Goal: Task Accomplishment & Management: Use online tool/utility

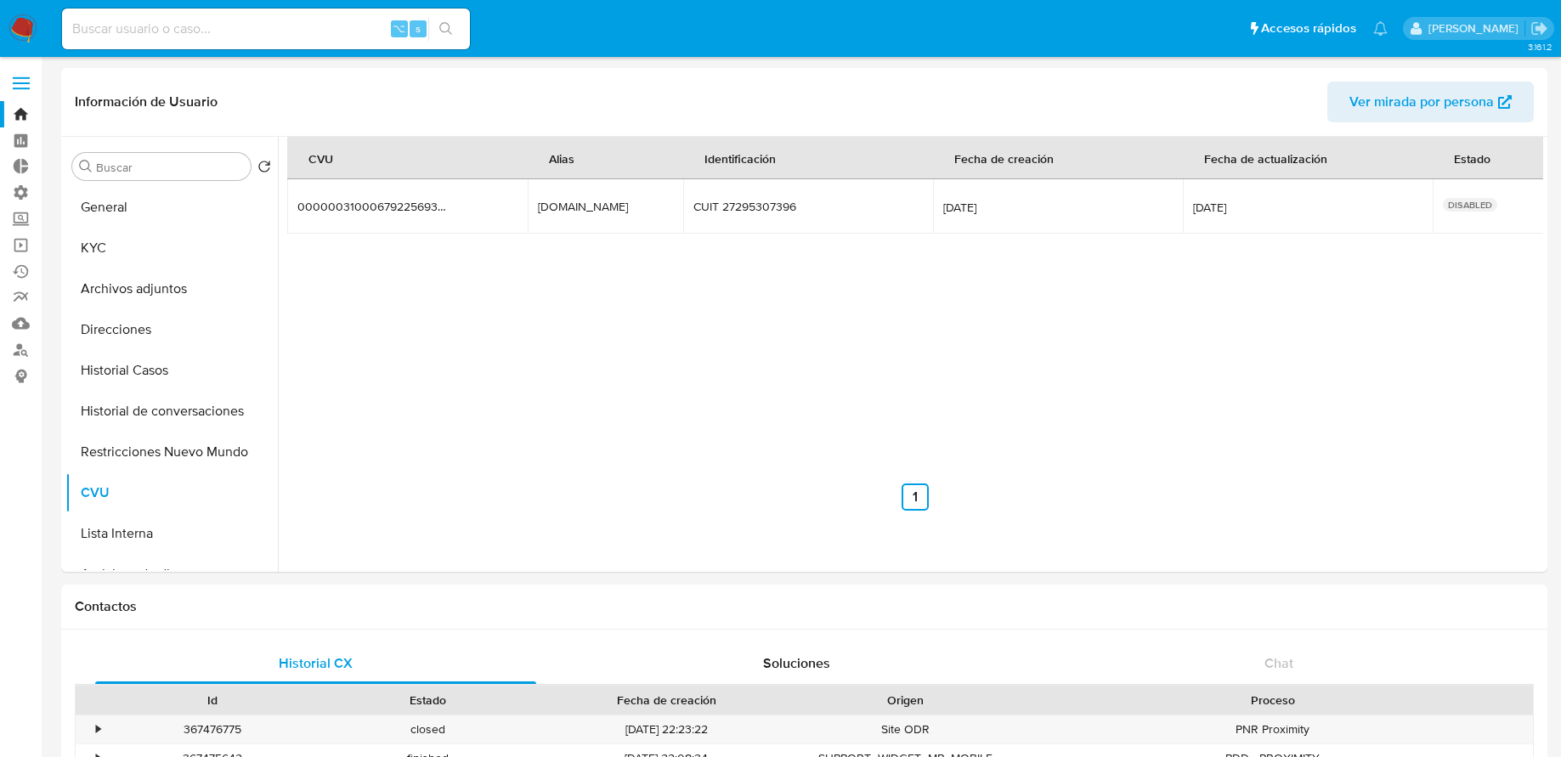
select select "10"
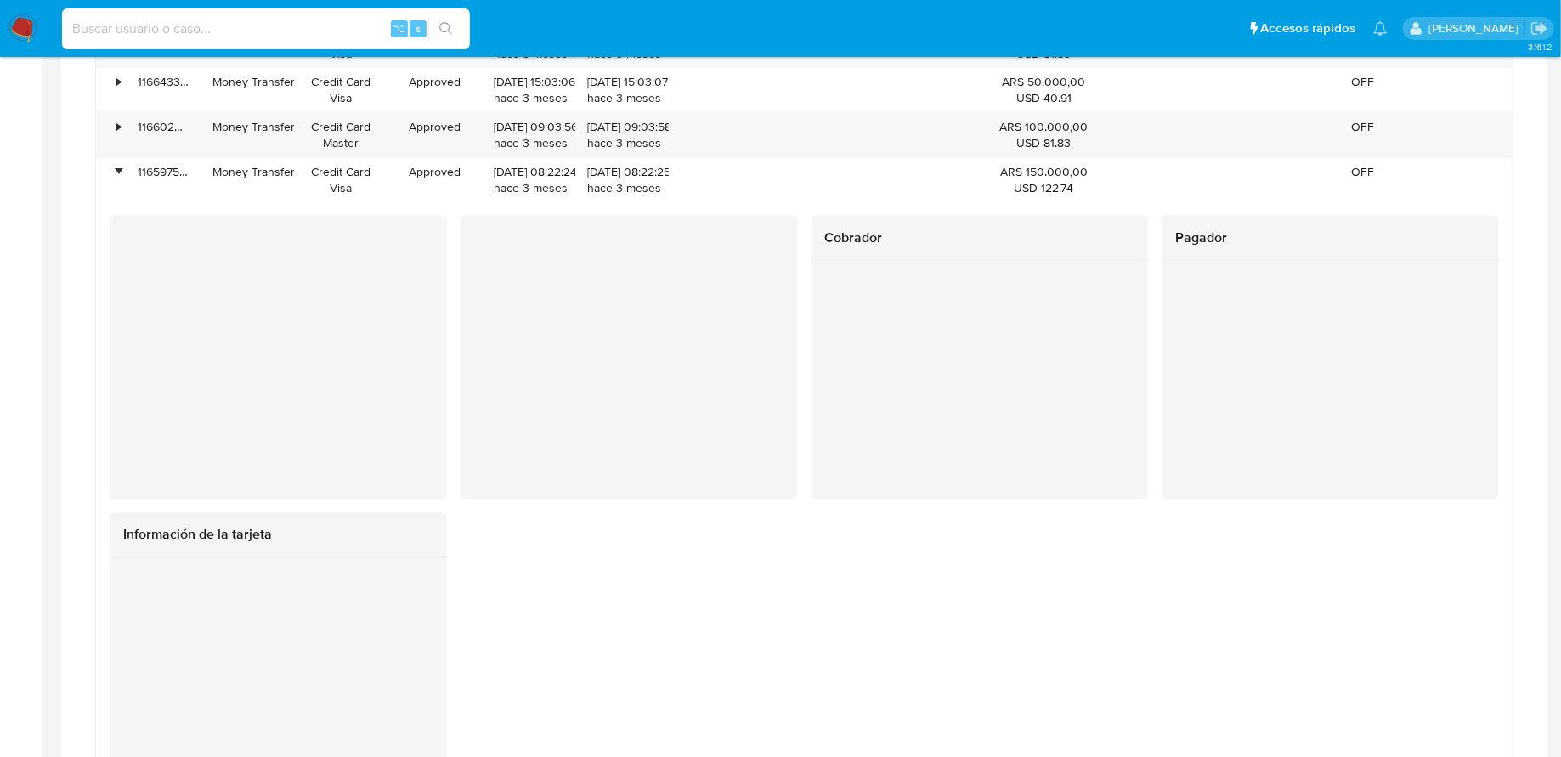
click at [233, 25] on input at bounding box center [266, 29] width 408 height 22
paste input "1X8Wx6axyzSOiORylP7s7hQ6"
type input "1X8Wx6axyzSOiORylP7s7hQ6"
click at [272, 25] on input "1X8Wx6axyzSOiORylP7s7hQ6" at bounding box center [266, 29] width 408 height 22
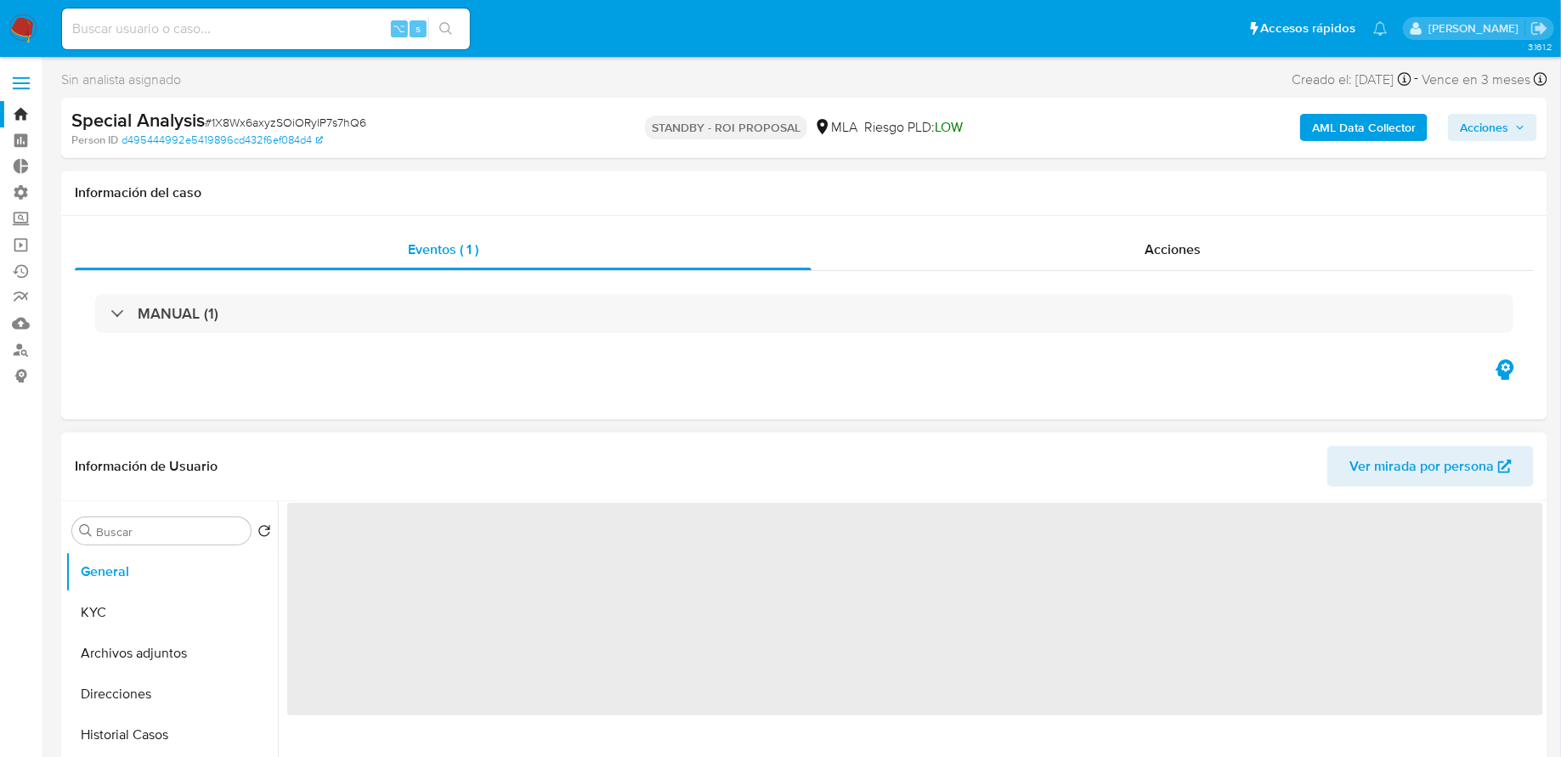
select select "10"
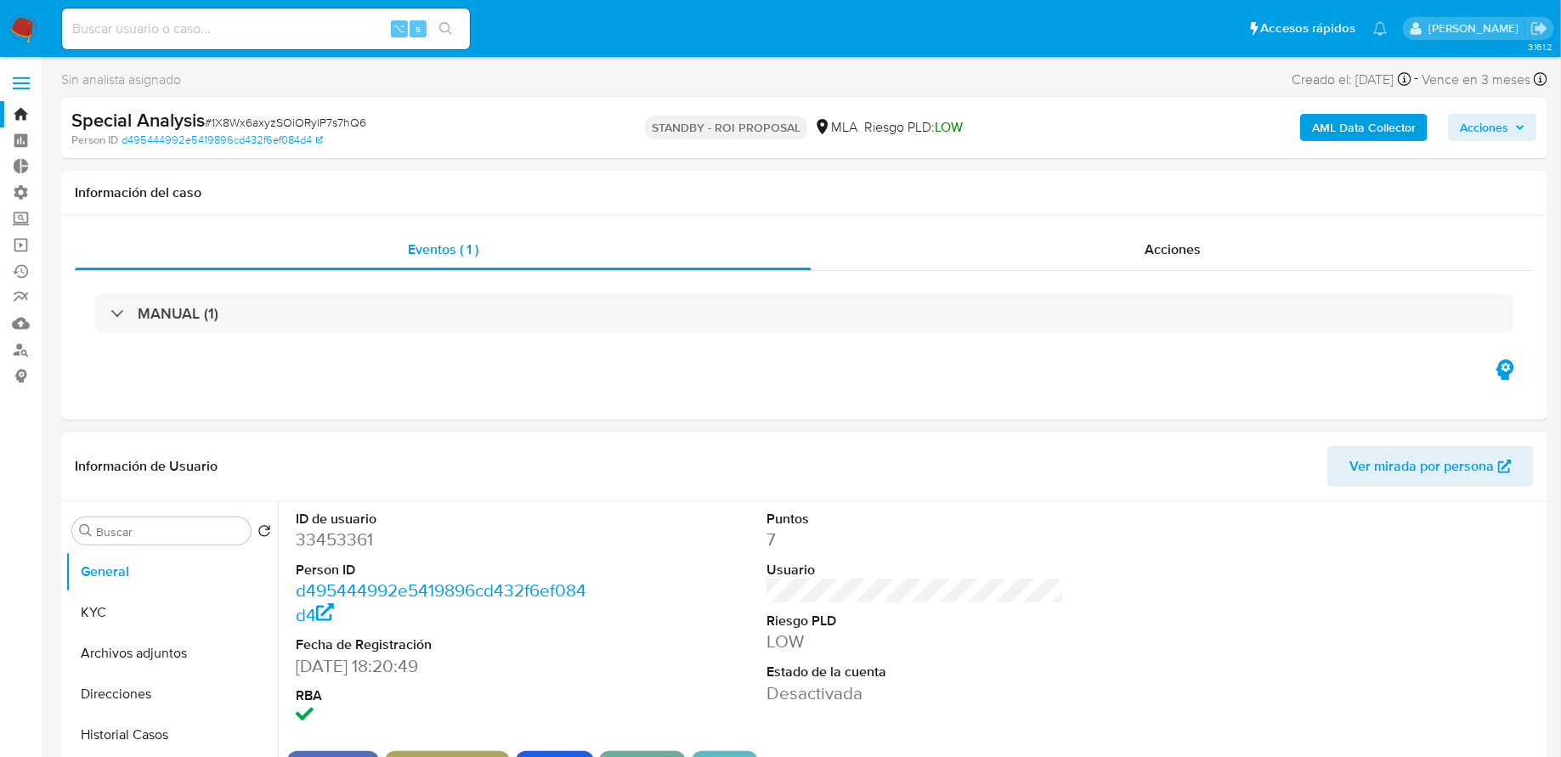
click at [1481, 118] on span "Acciones" at bounding box center [1484, 127] width 48 height 27
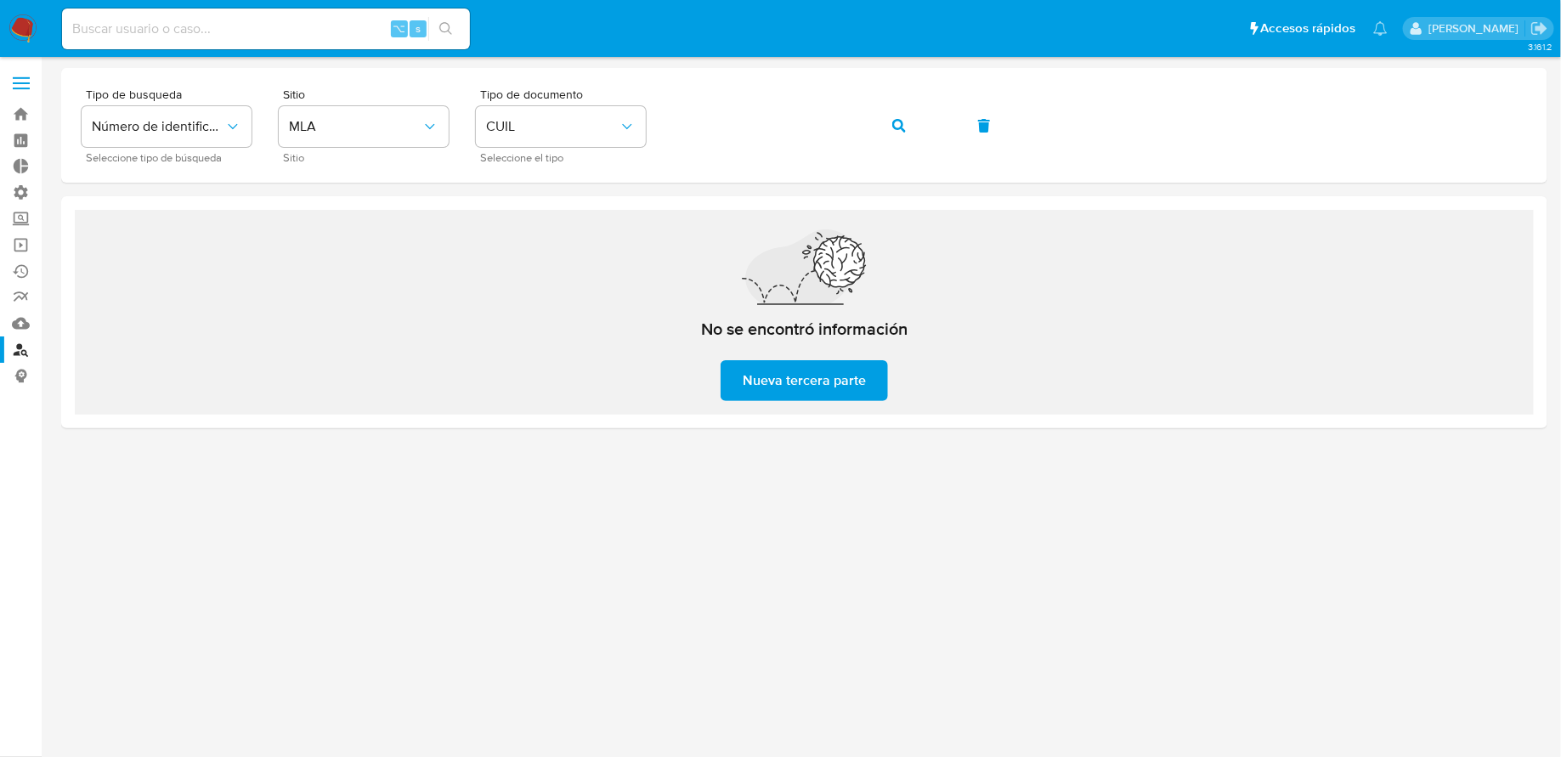
click at [16, 31] on img at bounding box center [22, 28] width 29 height 29
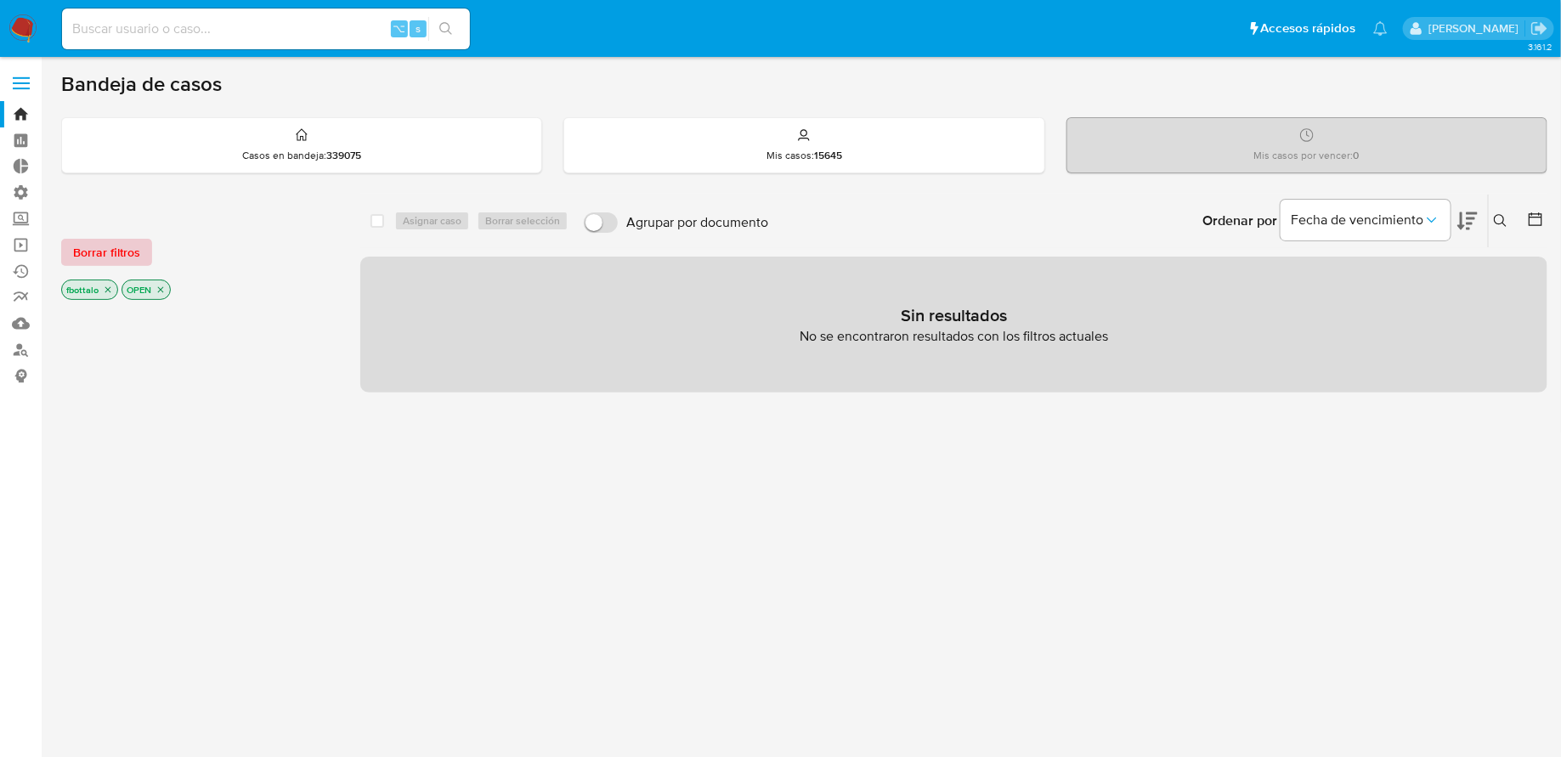
click at [139, 255] on button "Borrar filtros" at bounding box center [106, 252] width 91 height 27
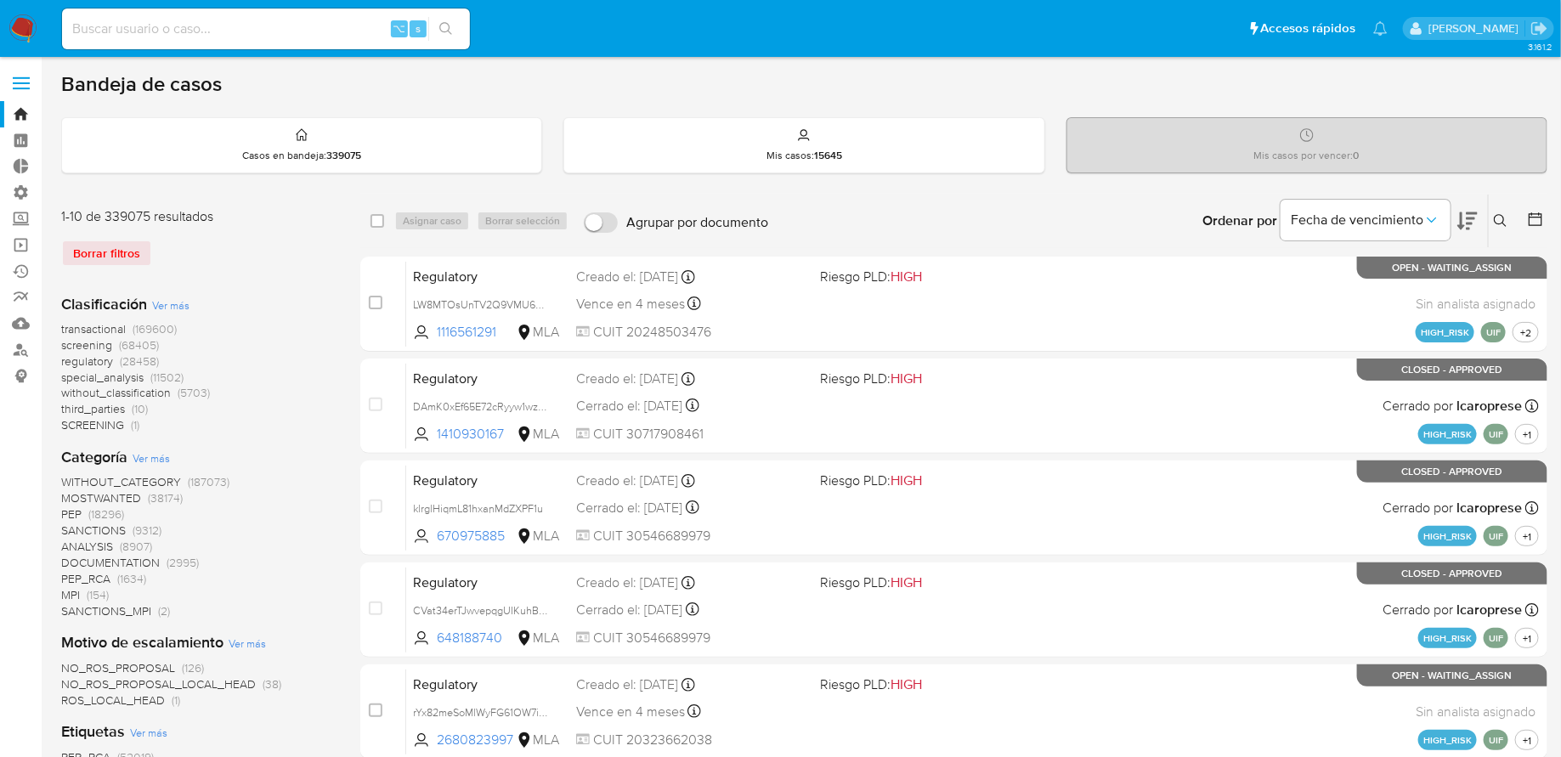
click at [1500, 217] on icon at bounding box center [1501, 221] width 14 height 14
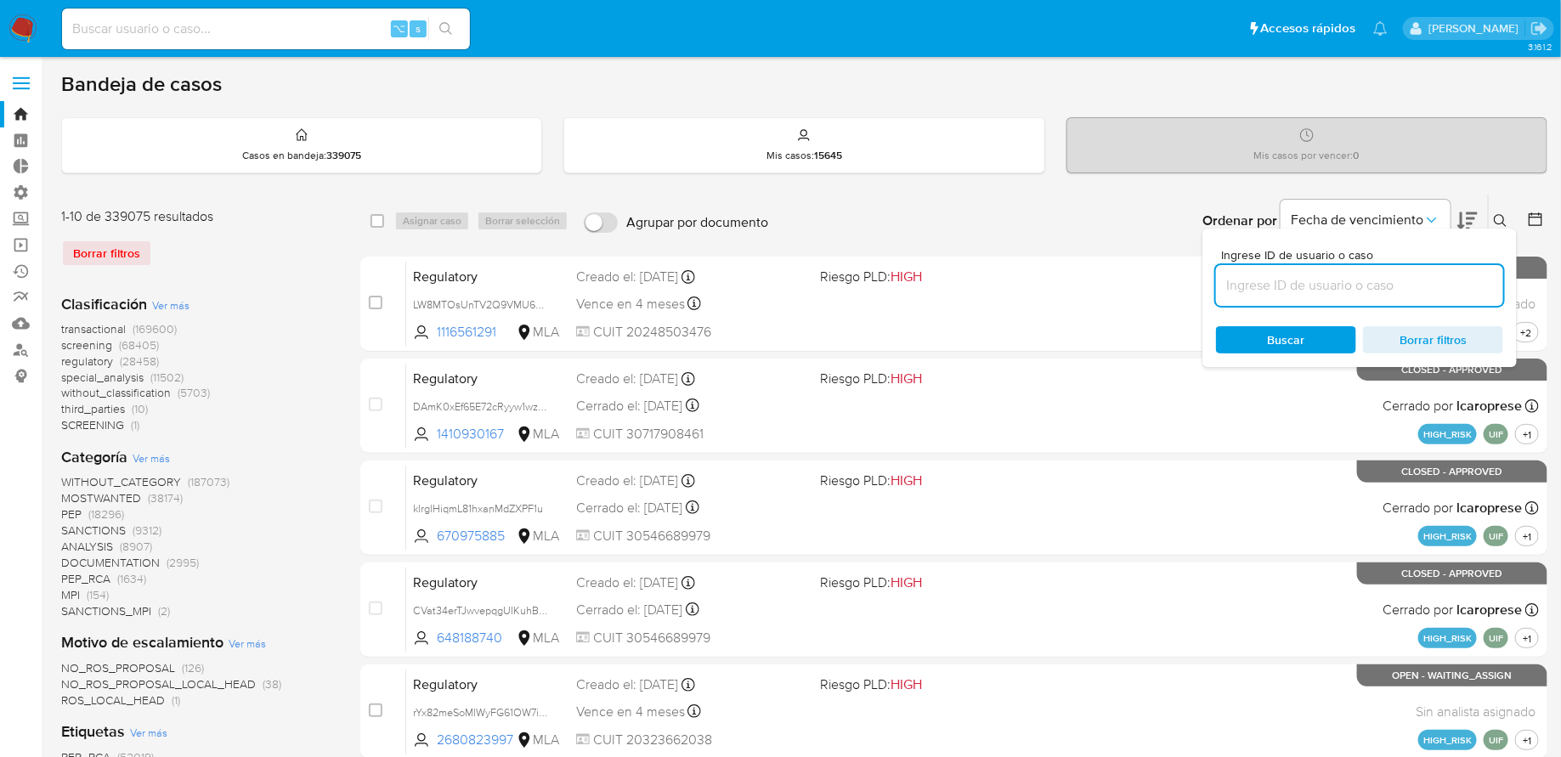
click at [1249, 284] on input at bounding box center [1359, 286] width 287 height 22
type input "1X8Wx6axyzSOiORylP7s7hQ6"
click at [1249, 331] on span "Buscar" at bounding box center [1286, 340] width 116 height 24
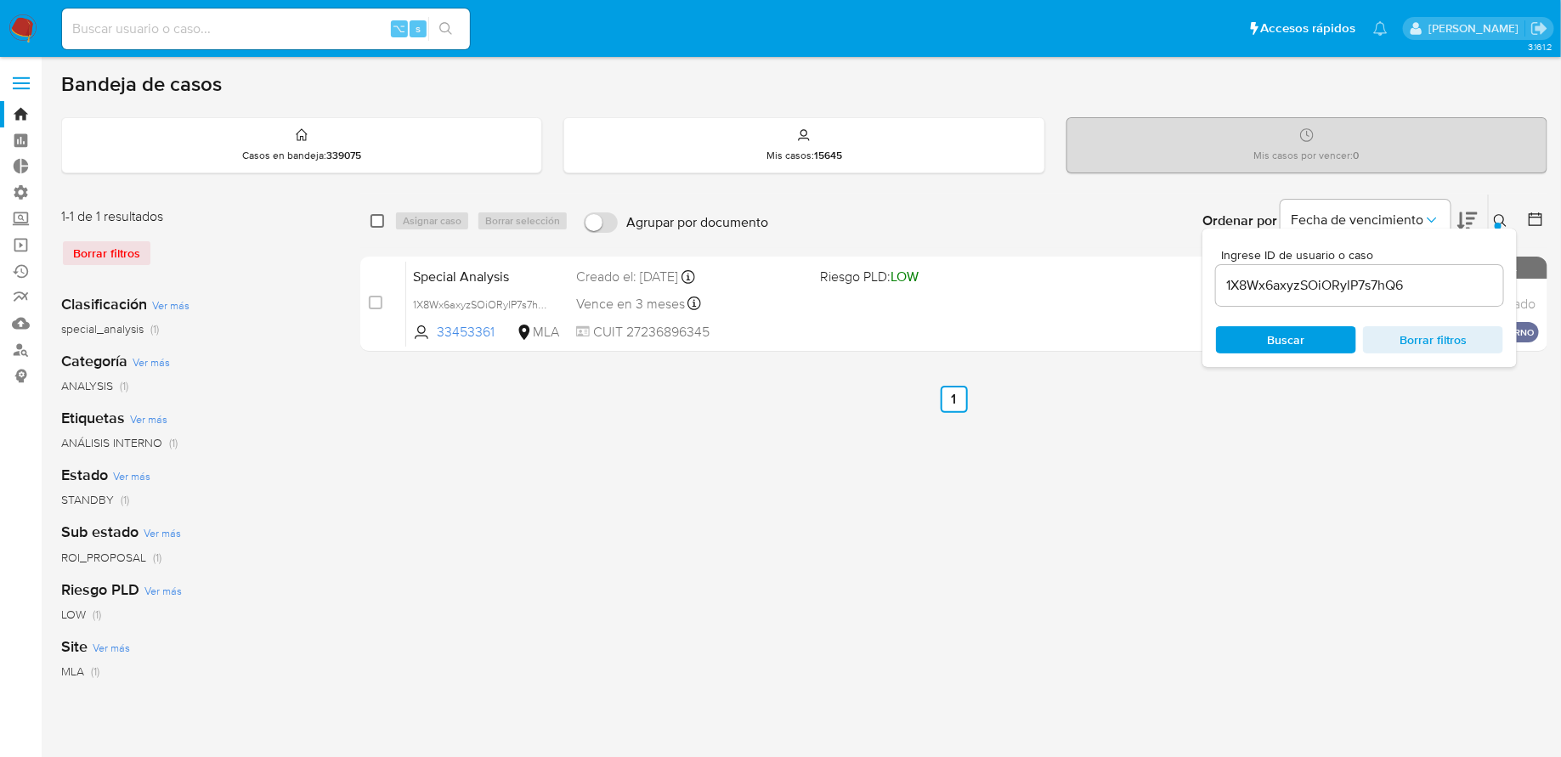
click at [380, 218] on input "checkbox" at bounding box center [378, 221] width 14 height 14
checkbox input "true"
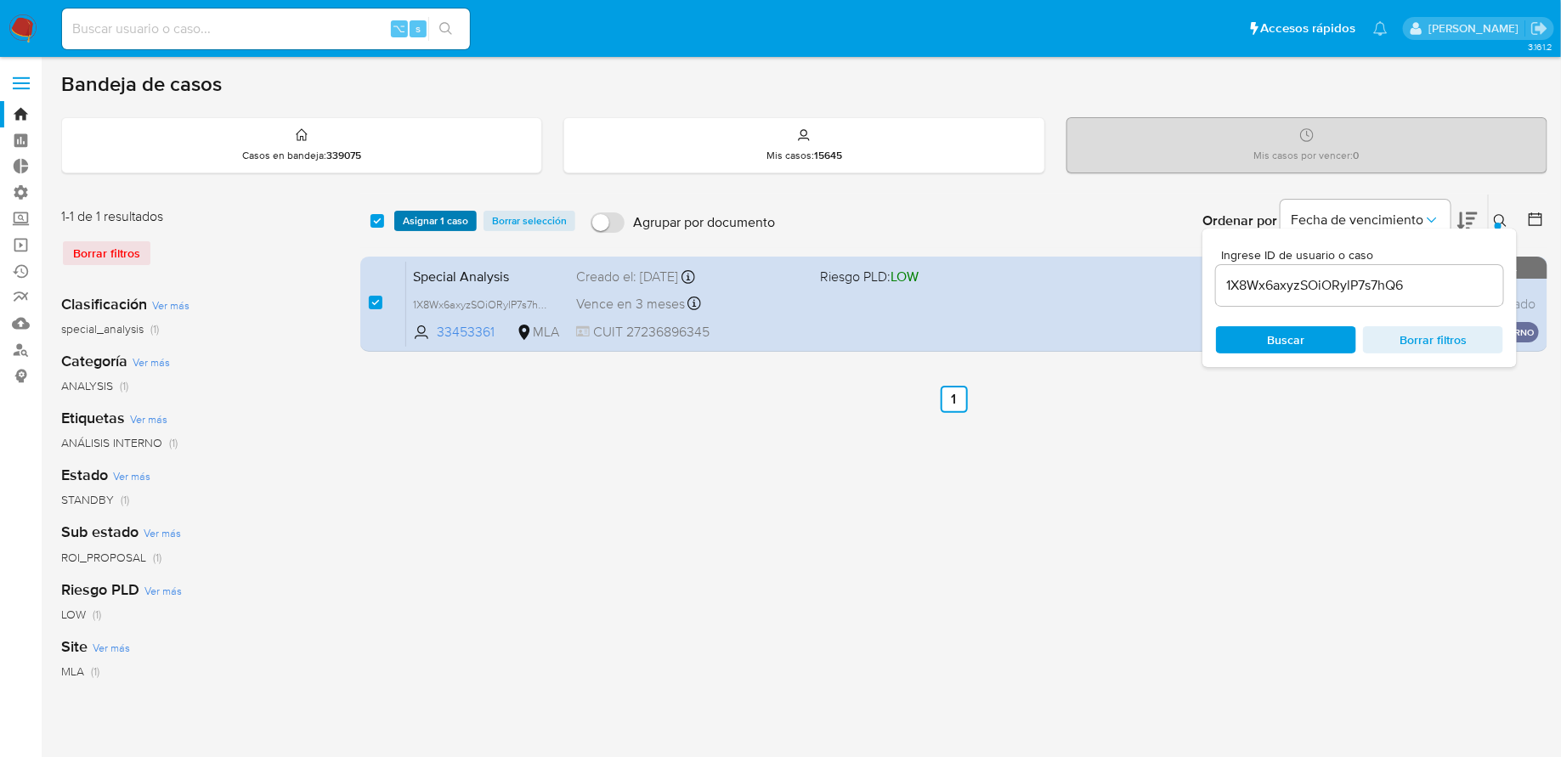
click at [441, 222] on span "Asignar 1 caso" at bounding box center [435, 220] width 65 height 17
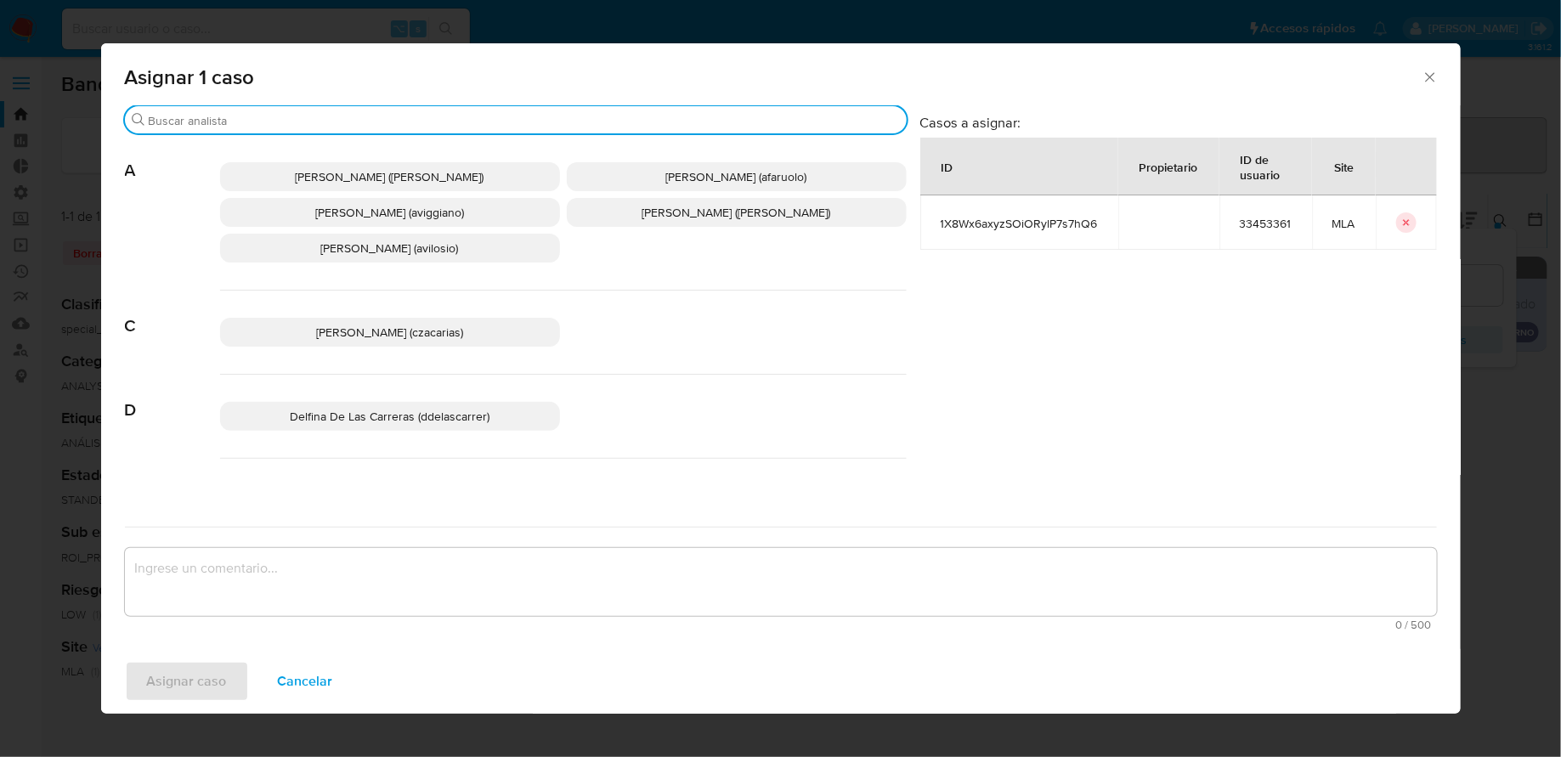
click at [391, 121] on input "Buscar" at bounding box center [524, 120] width 751 height 15
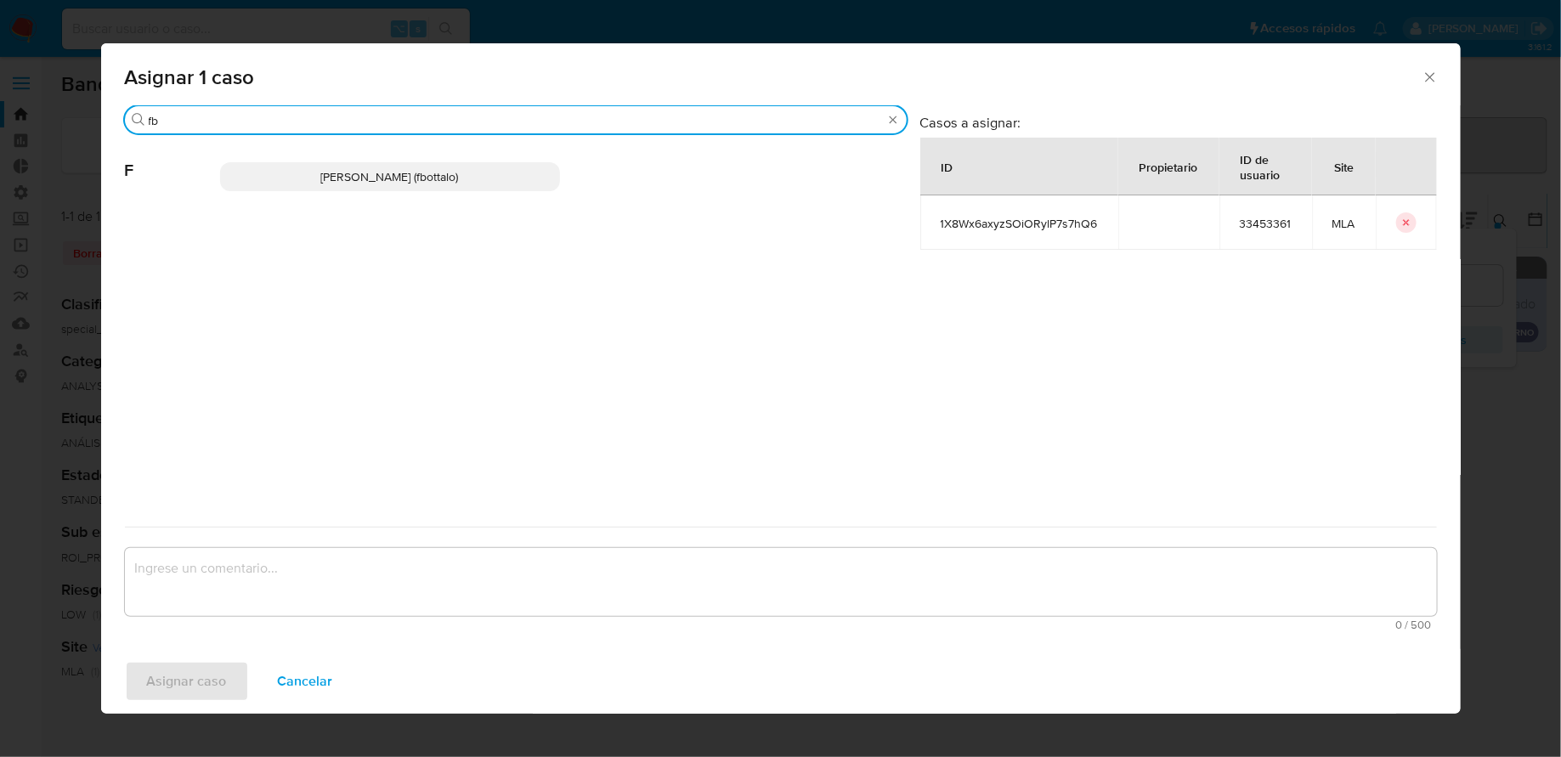
type input "fb"
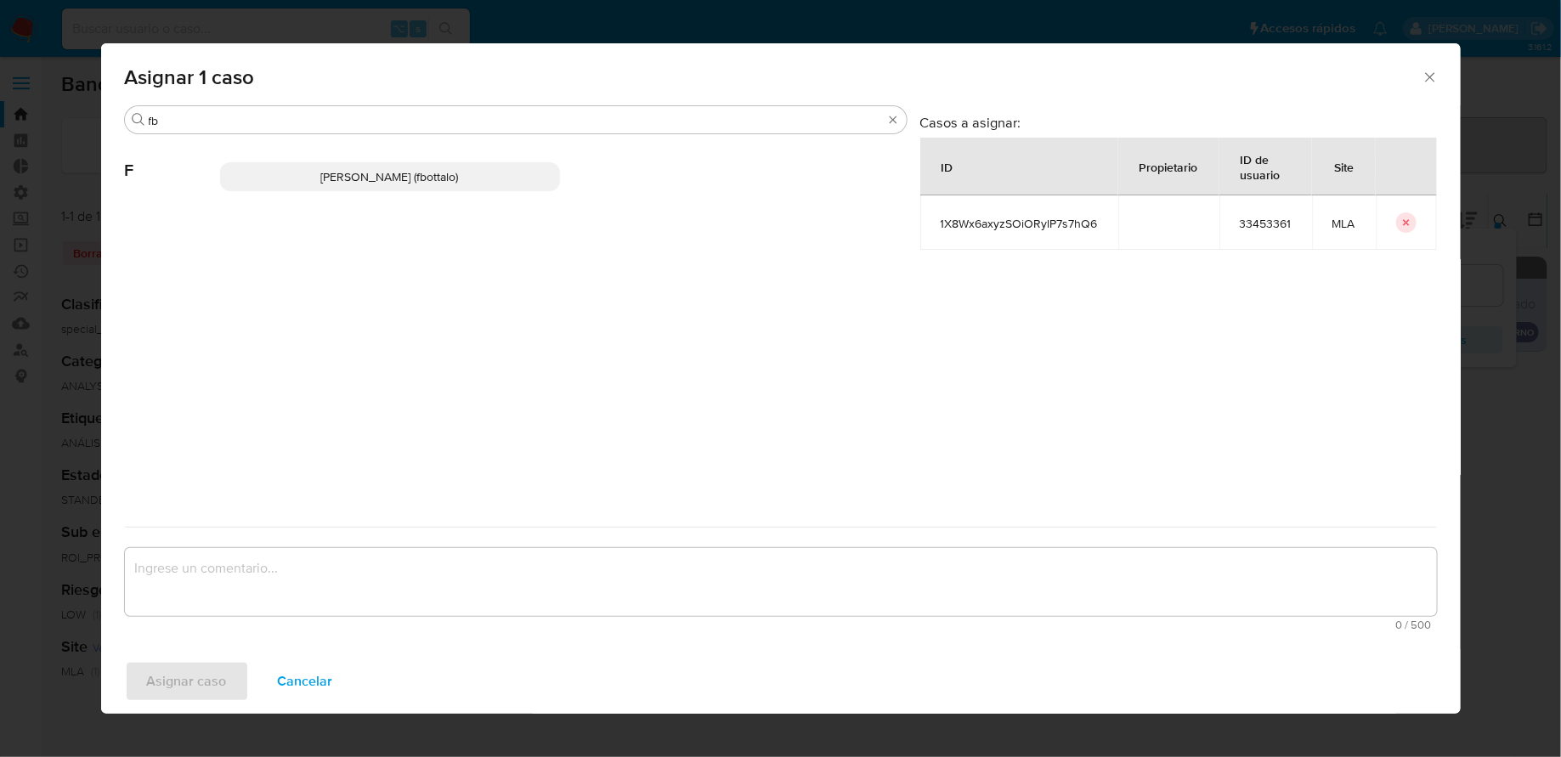
click at [337, 167] on p "Fabricio Bottalo (fbottalo)" at bounding box center [390, 176] width 340 height 29
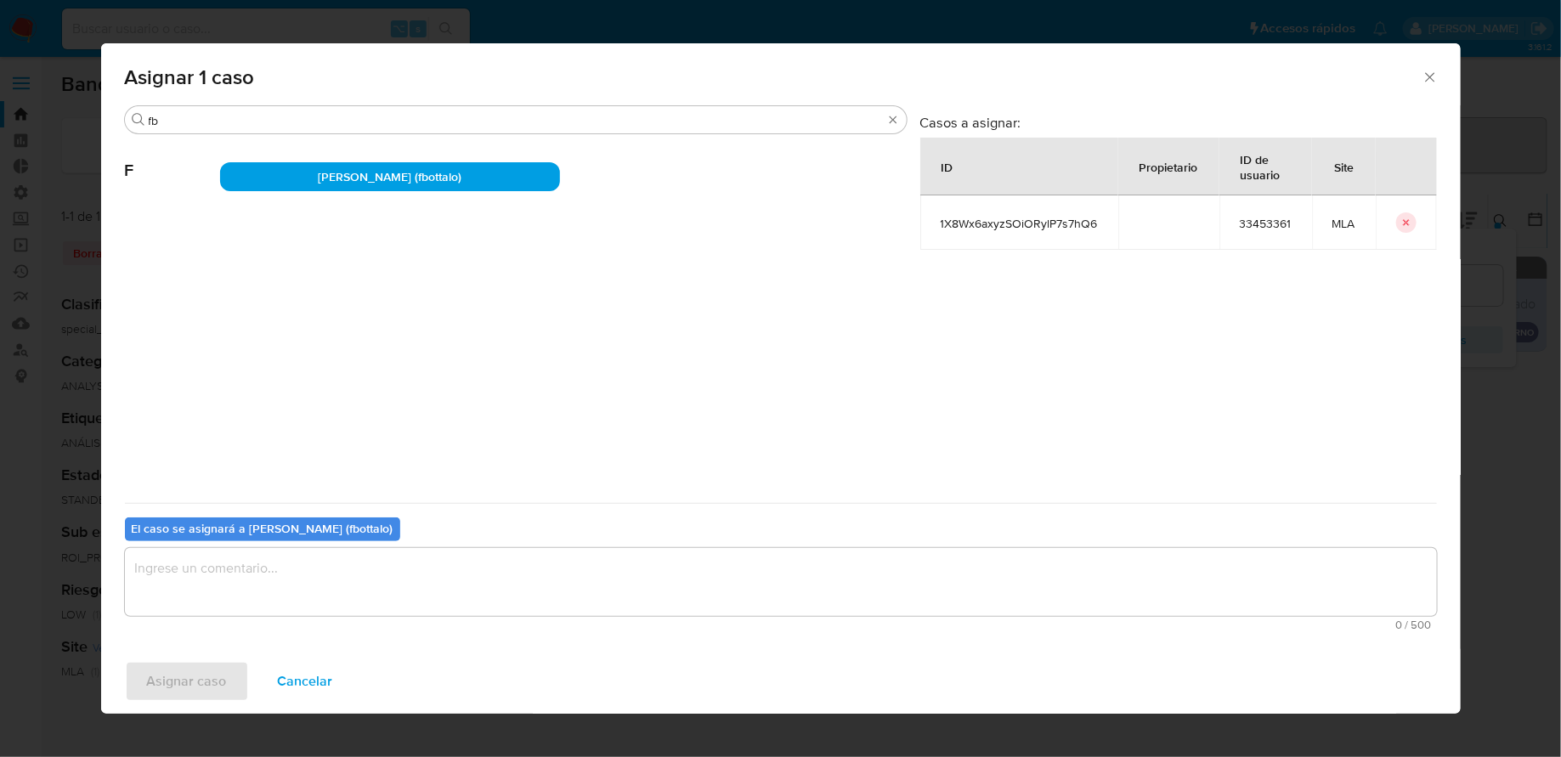
click at [204, 597] on textarea "assign-modal" at bounding box center [781, 582] width 1312 height 68
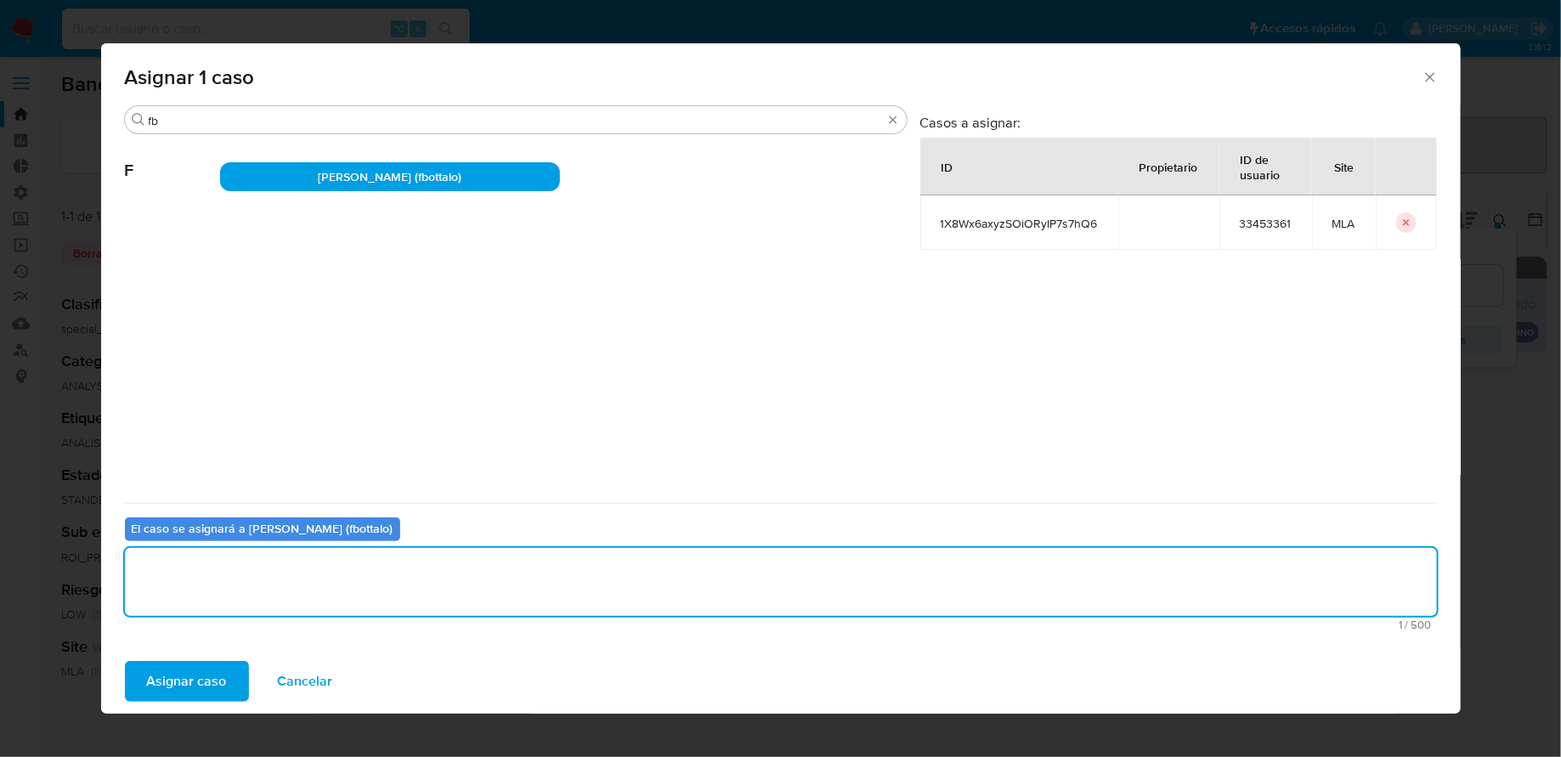
click at [204, 681] on span "Asignar caso" at bounding box center [187, 681] width 80 height 37
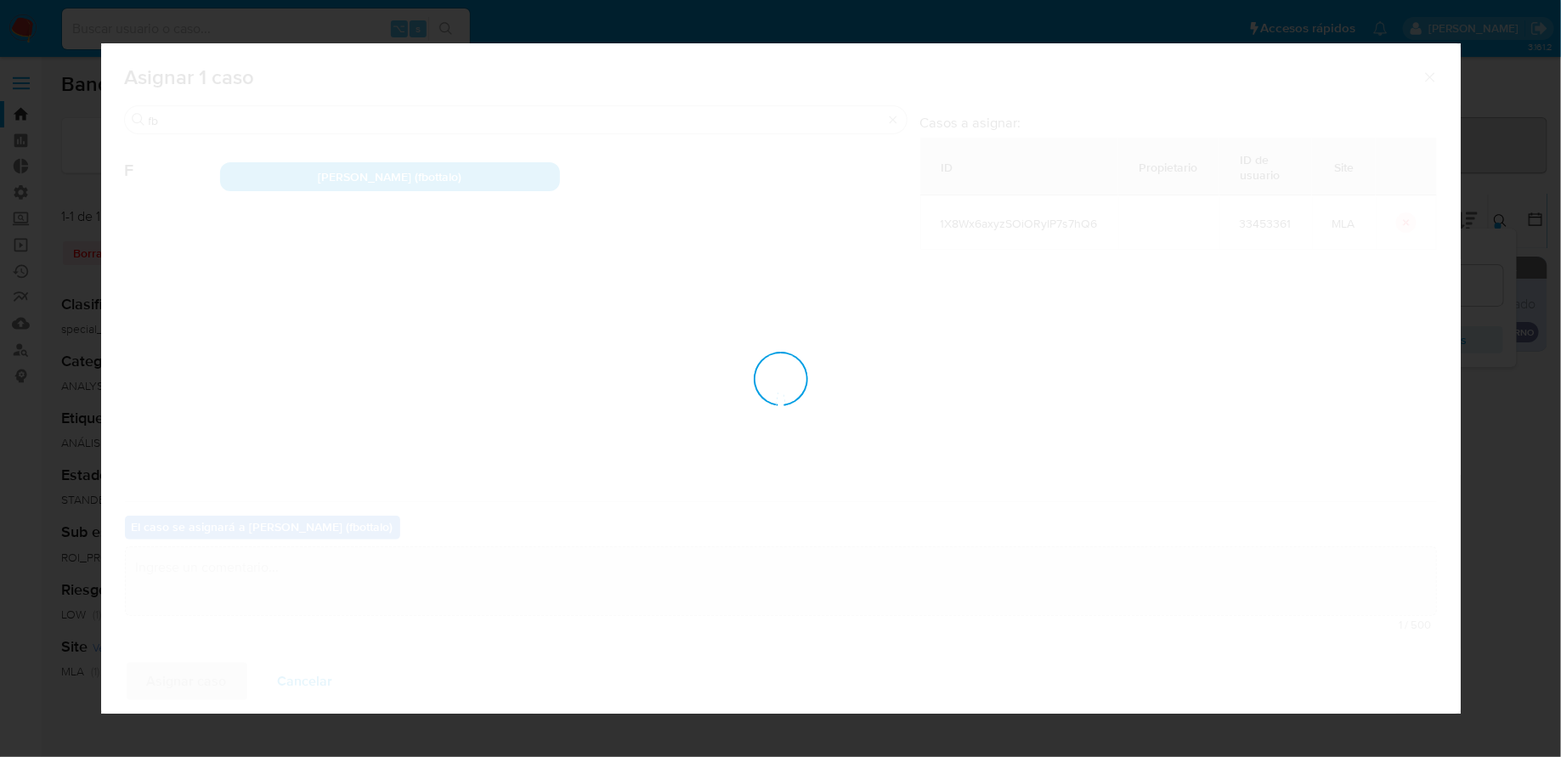
checkbox input "false"
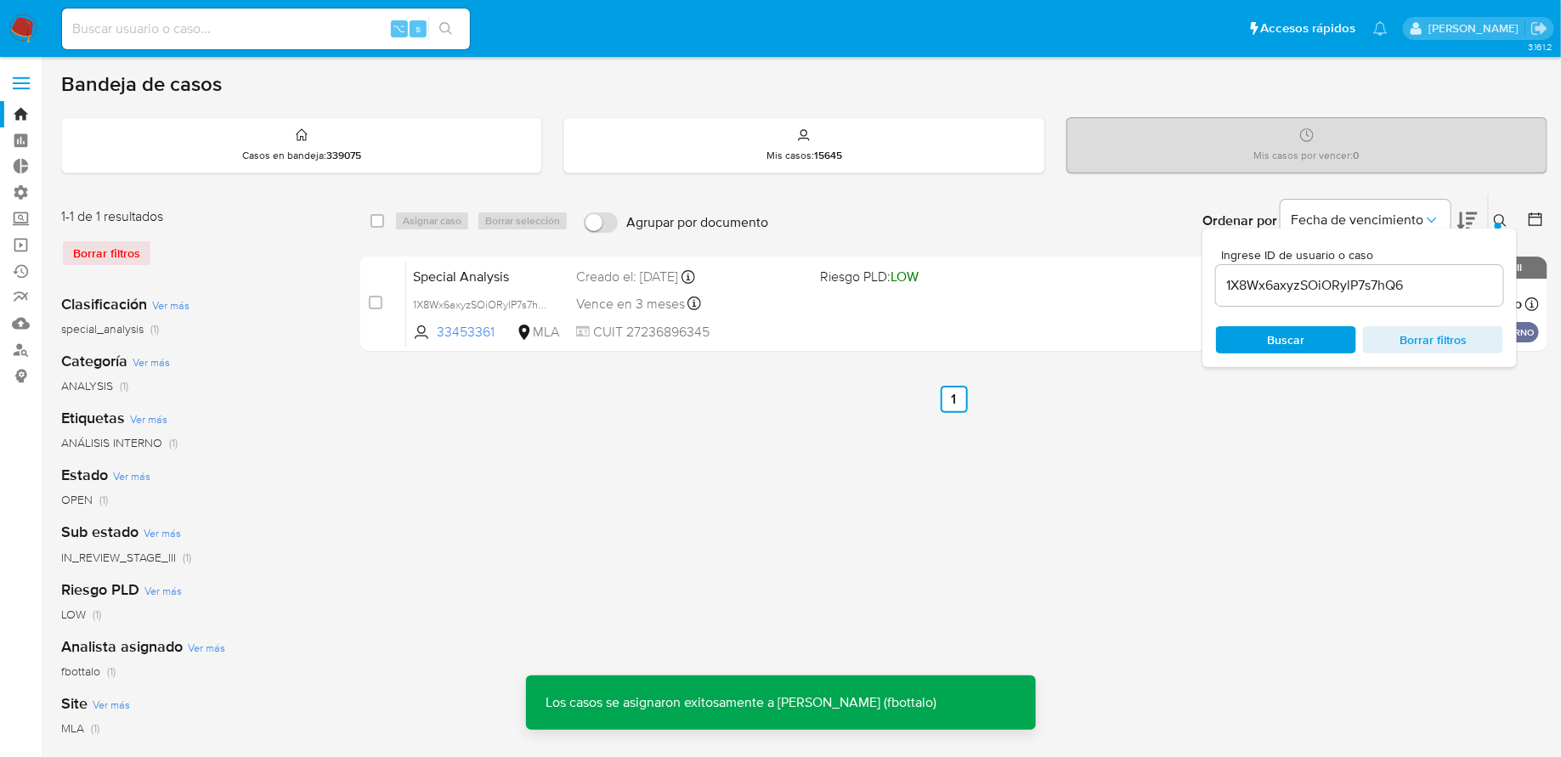
click at [588, 540] on div "select-all-cases-checkbox Asignar caso Borrar selección Agrupar por documento O…" at bounding box center [953, 567] width 1187 height 746
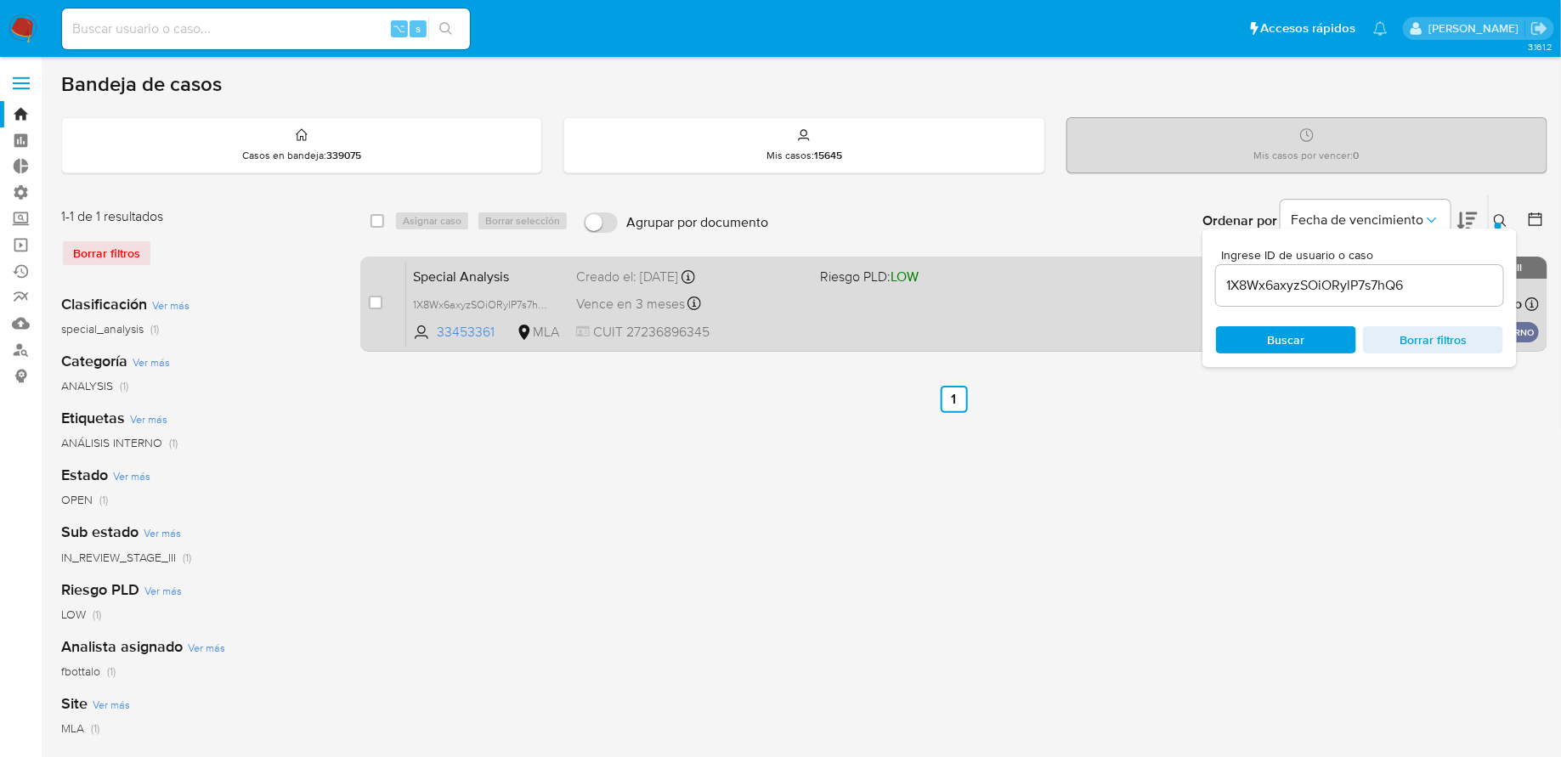
click at [873, 310] on div "Special Analysis 1X8Wx6axyzSOiORylP7s7hQ6 33453361 MLA Riesgo PLD: LOW Creado e…" at bounding box center [972, 304] width 1133 height 86
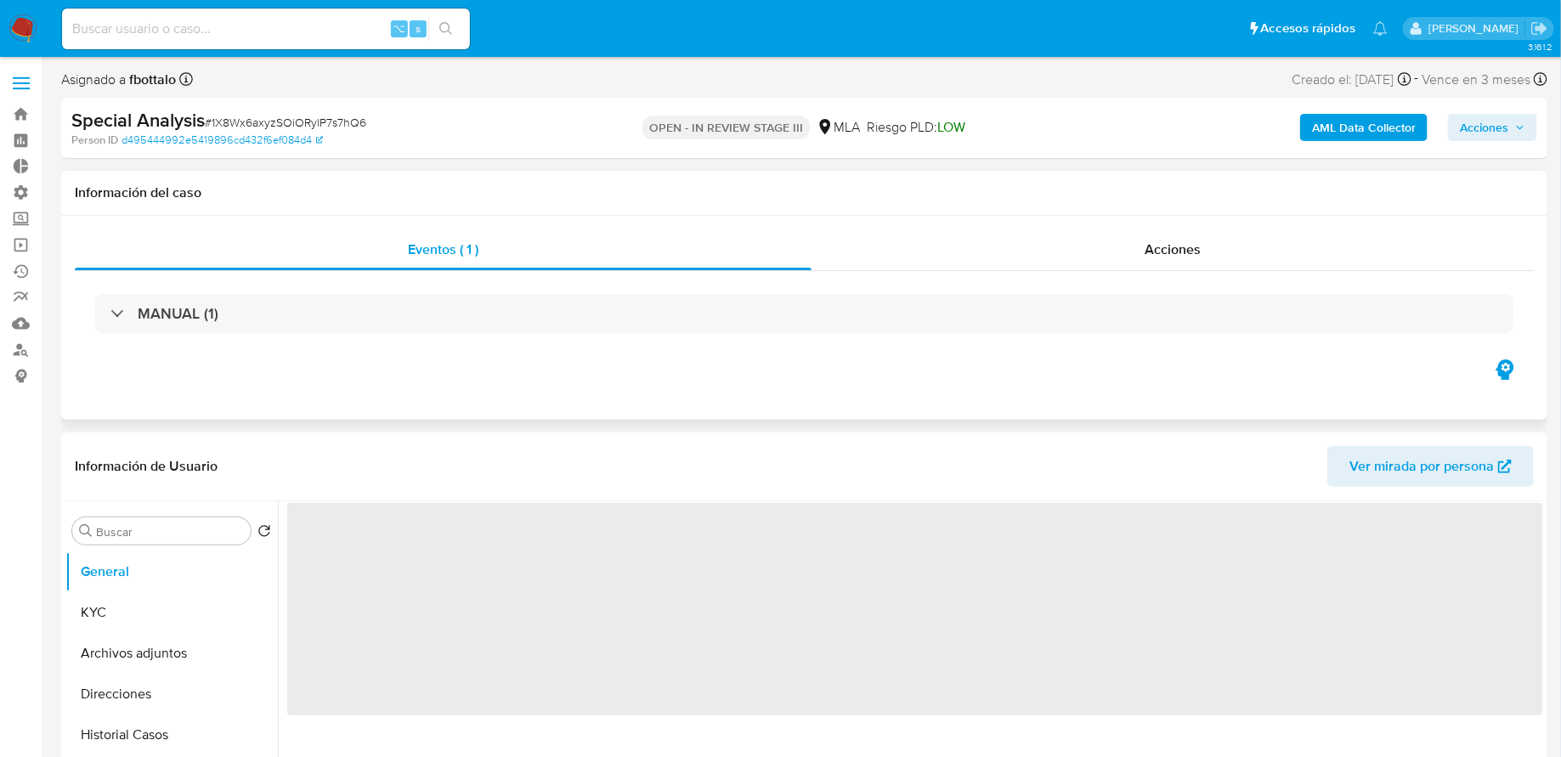
select select "10"
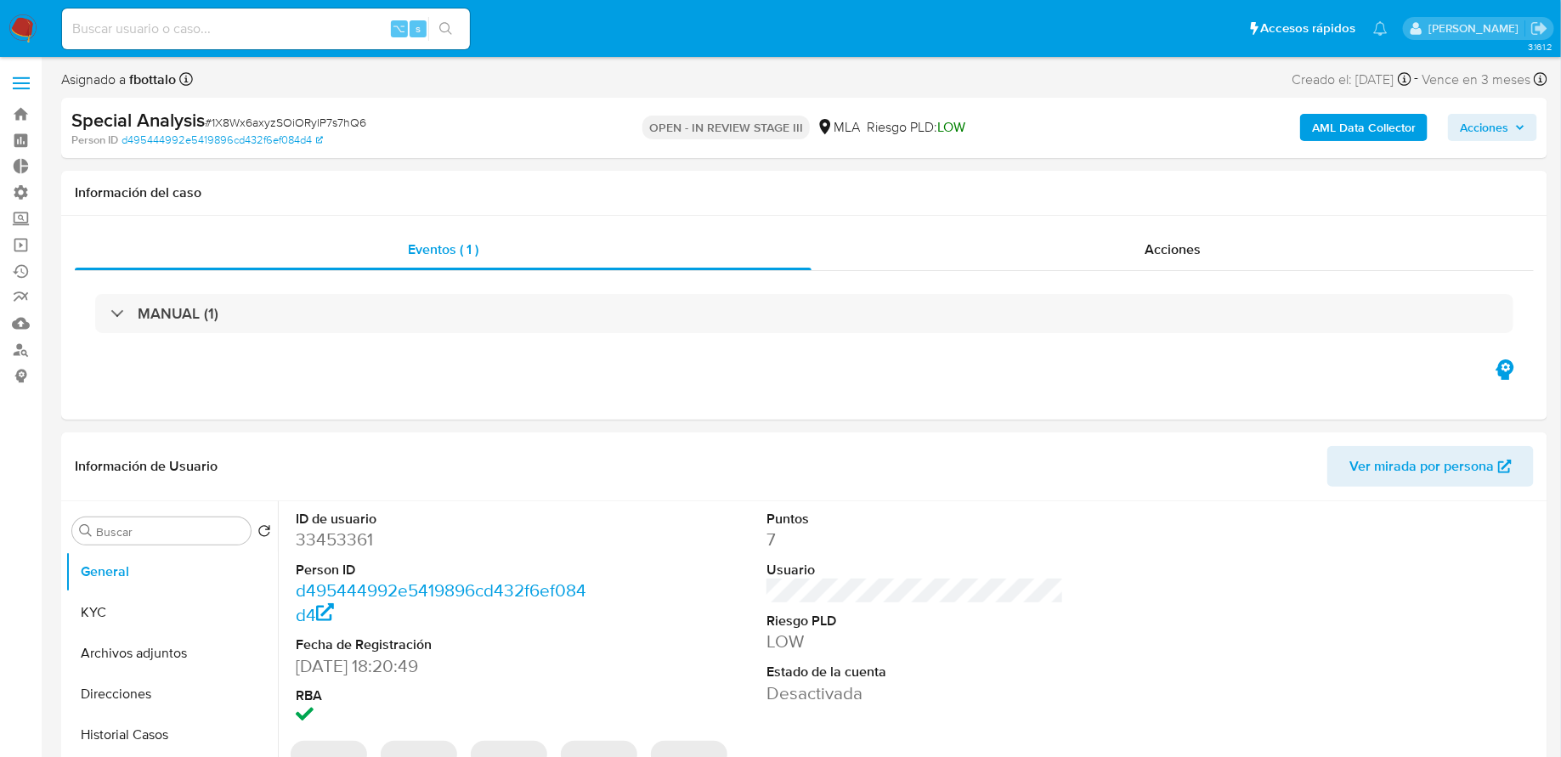
click at [1476, 124] on span "Acciones" at bounding box center [1484, 127] width 48 height 27
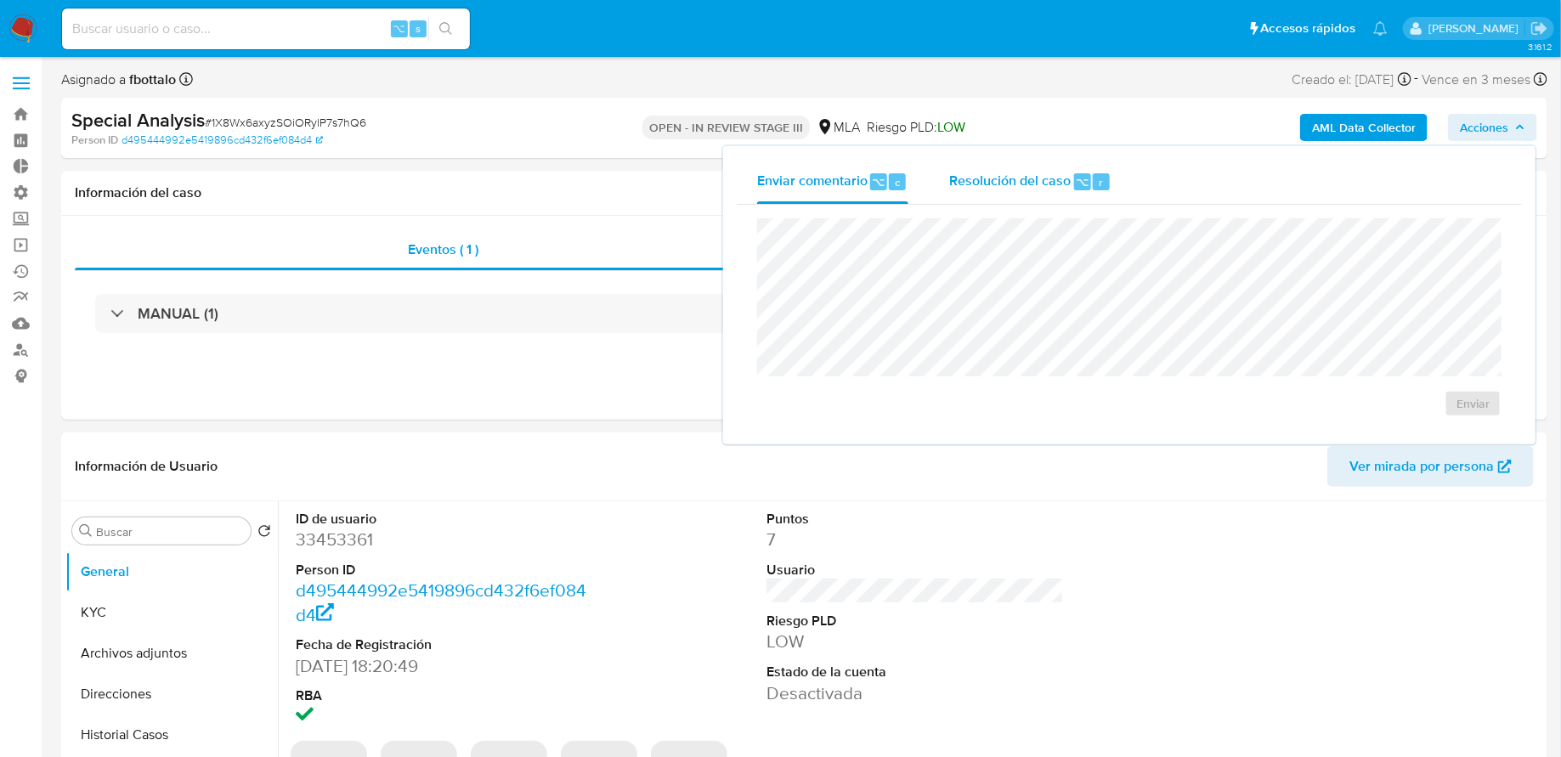
click at [1055, 198] on div "Resolución del caso ⌥ r" at bounding box center [1030, 182] width 162 height 44
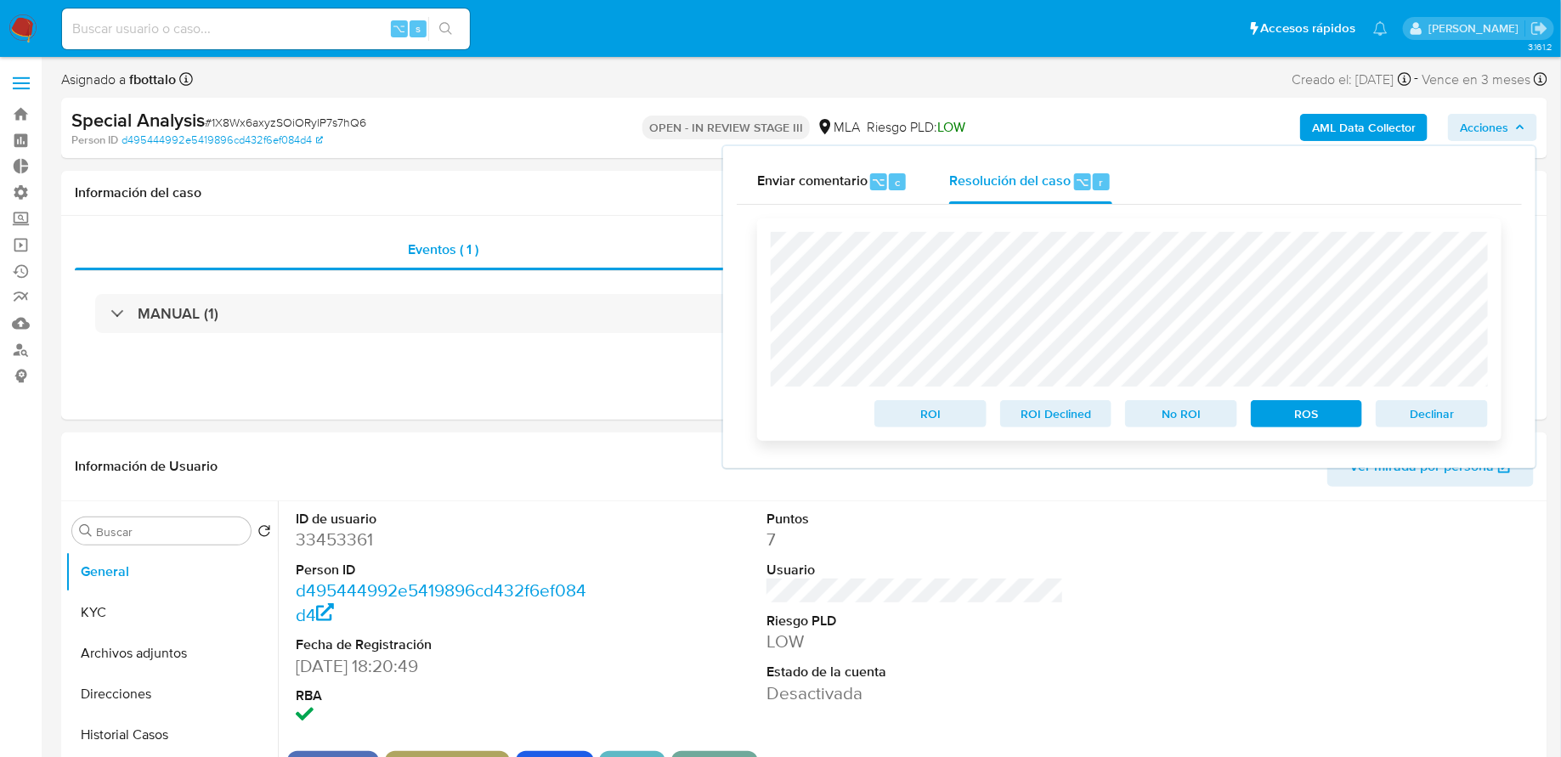
click at [1330, 419] on span "ROS" at bounding box center [1307, 414] width 88 height 24
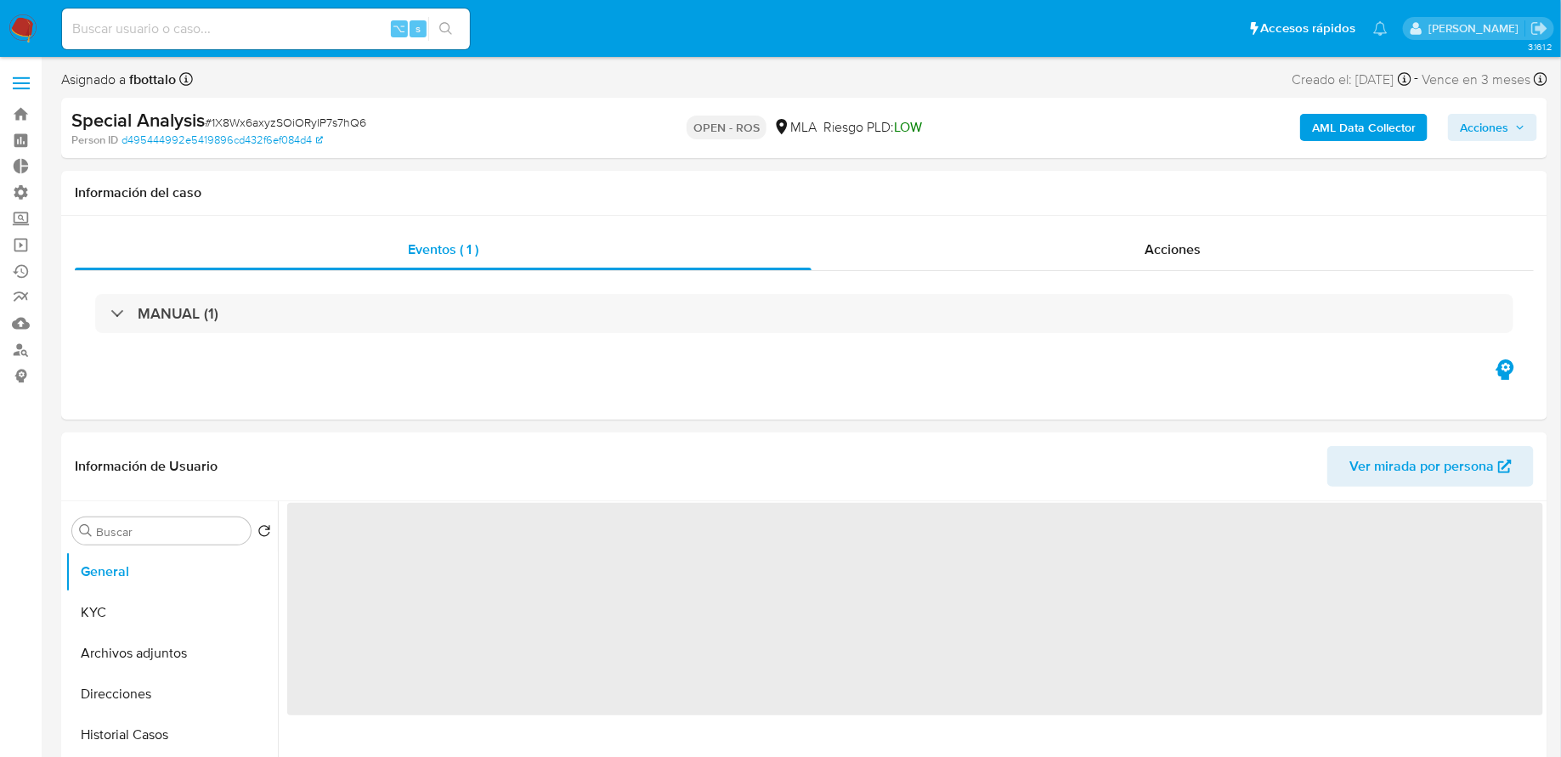
select select "10"
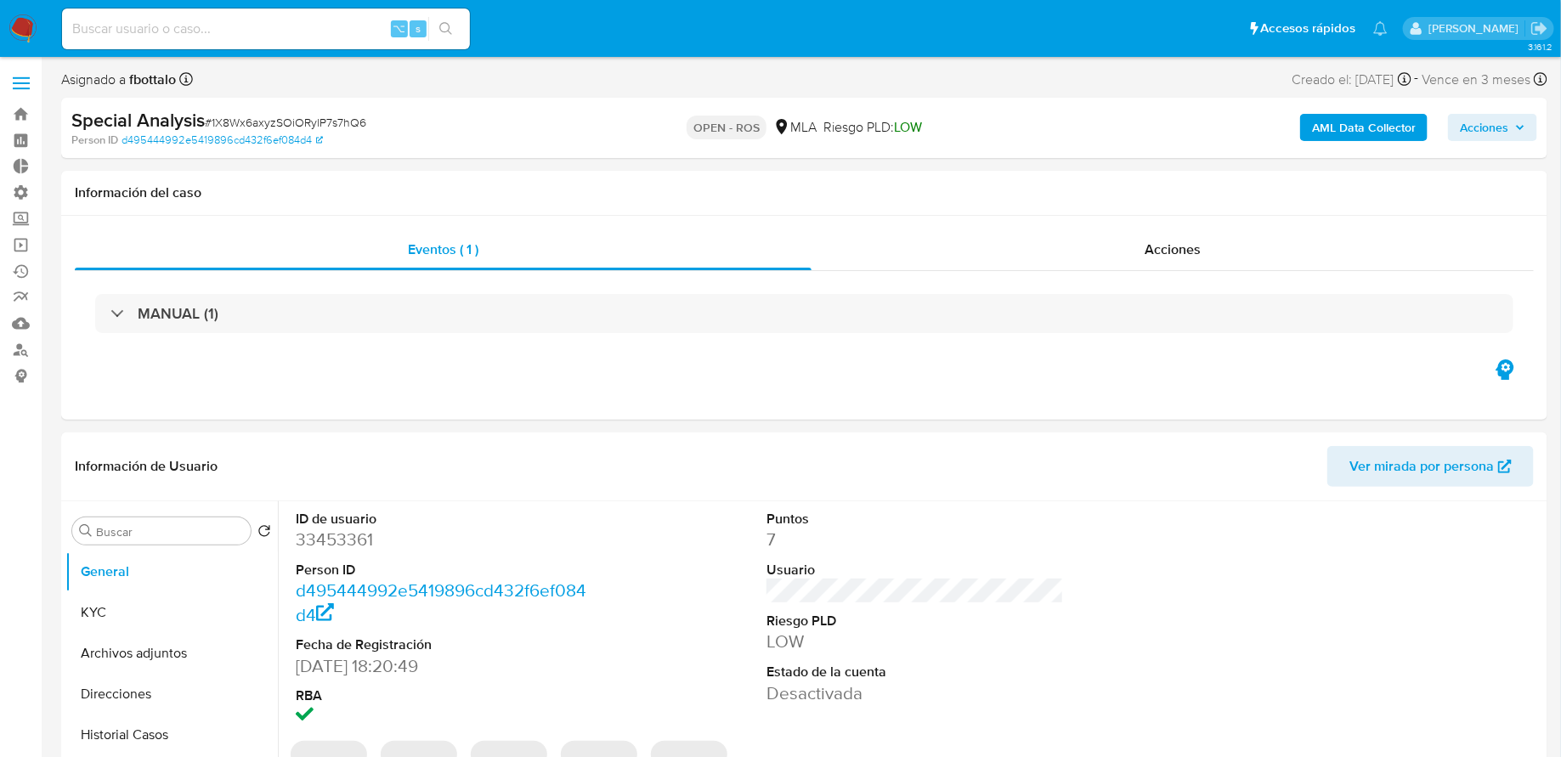
click at [1474, 133] on span "Acciones" at bounding box center [1484, 127] width 48 height 27
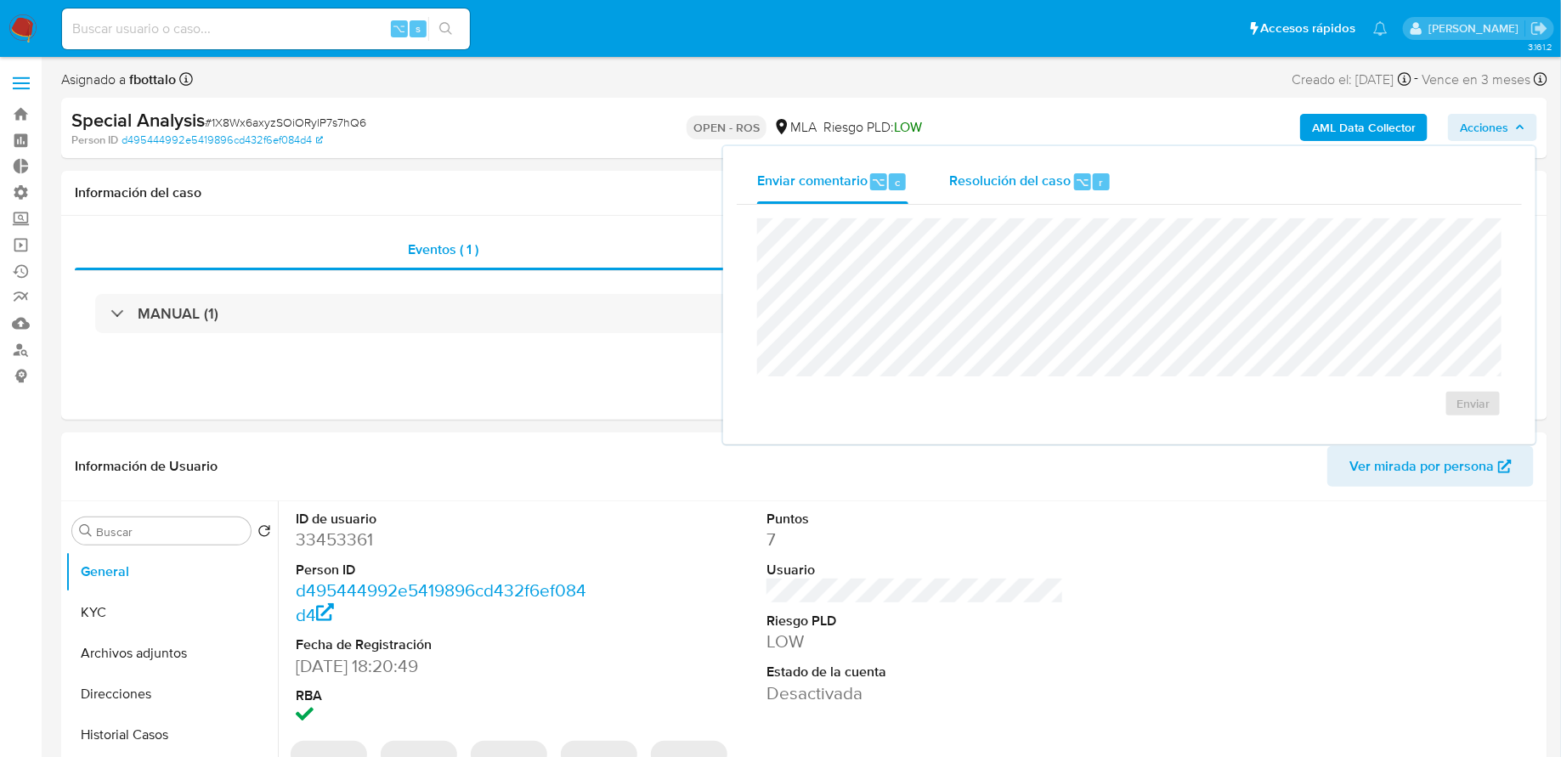
click at [1067, 187] on span "Resolución del caso" at bounding box center [1010, 182] width 122 height 20
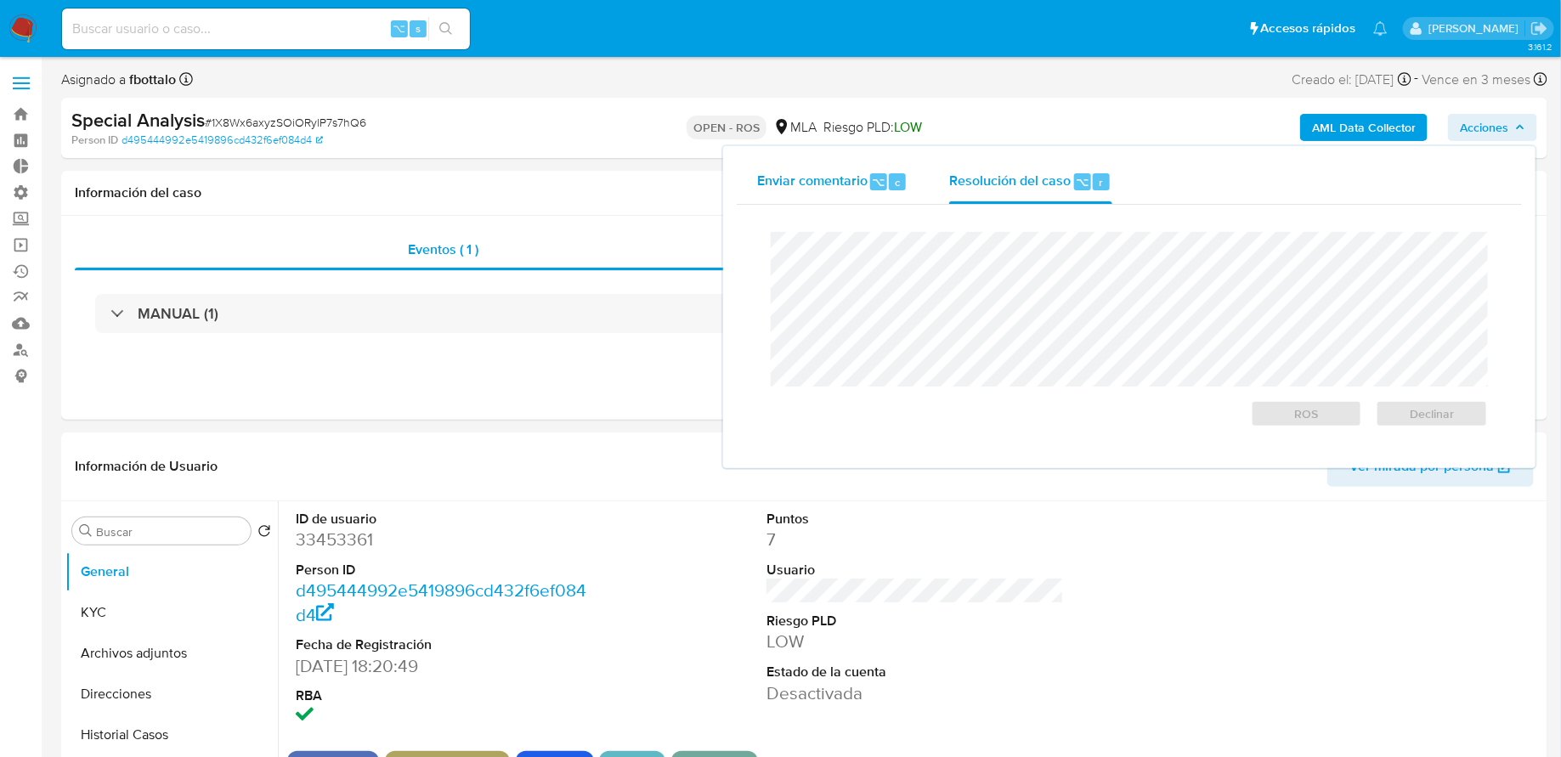
click at [819, 195] on div "Enviar comentario ⌥ c" at bounding box center [832, 182] width 151 height 44
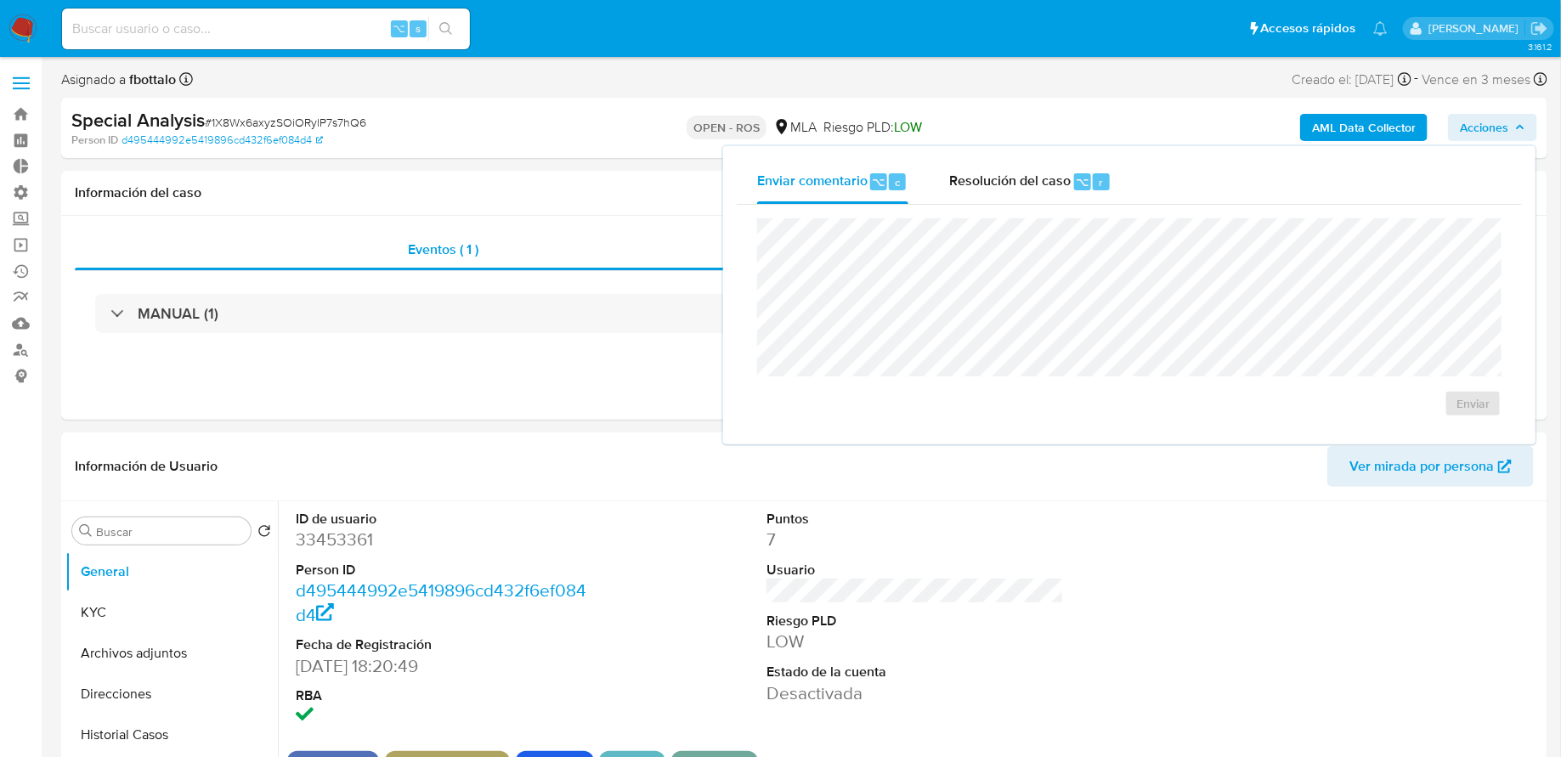
click at [1515, 111] on div "AML Data Collector Acciones Enviar comentario ⌥ c Resolución del caso ⌥ r Enviar" at bounding box center [1295, 128] width 484 height 40
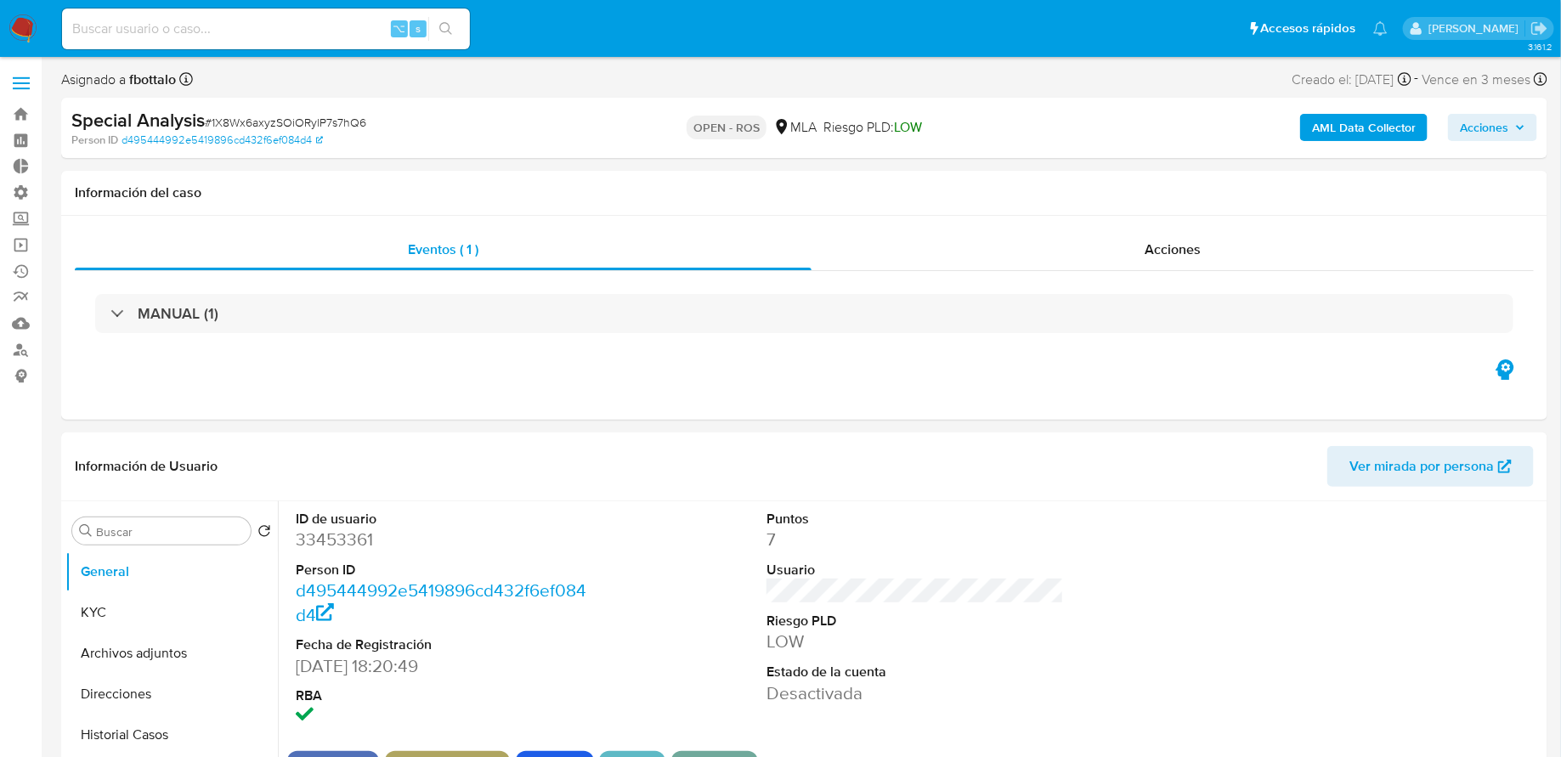
click at [1485, 137] on span "Acciones" at bounding box center [1484, 127] width 48 height 27
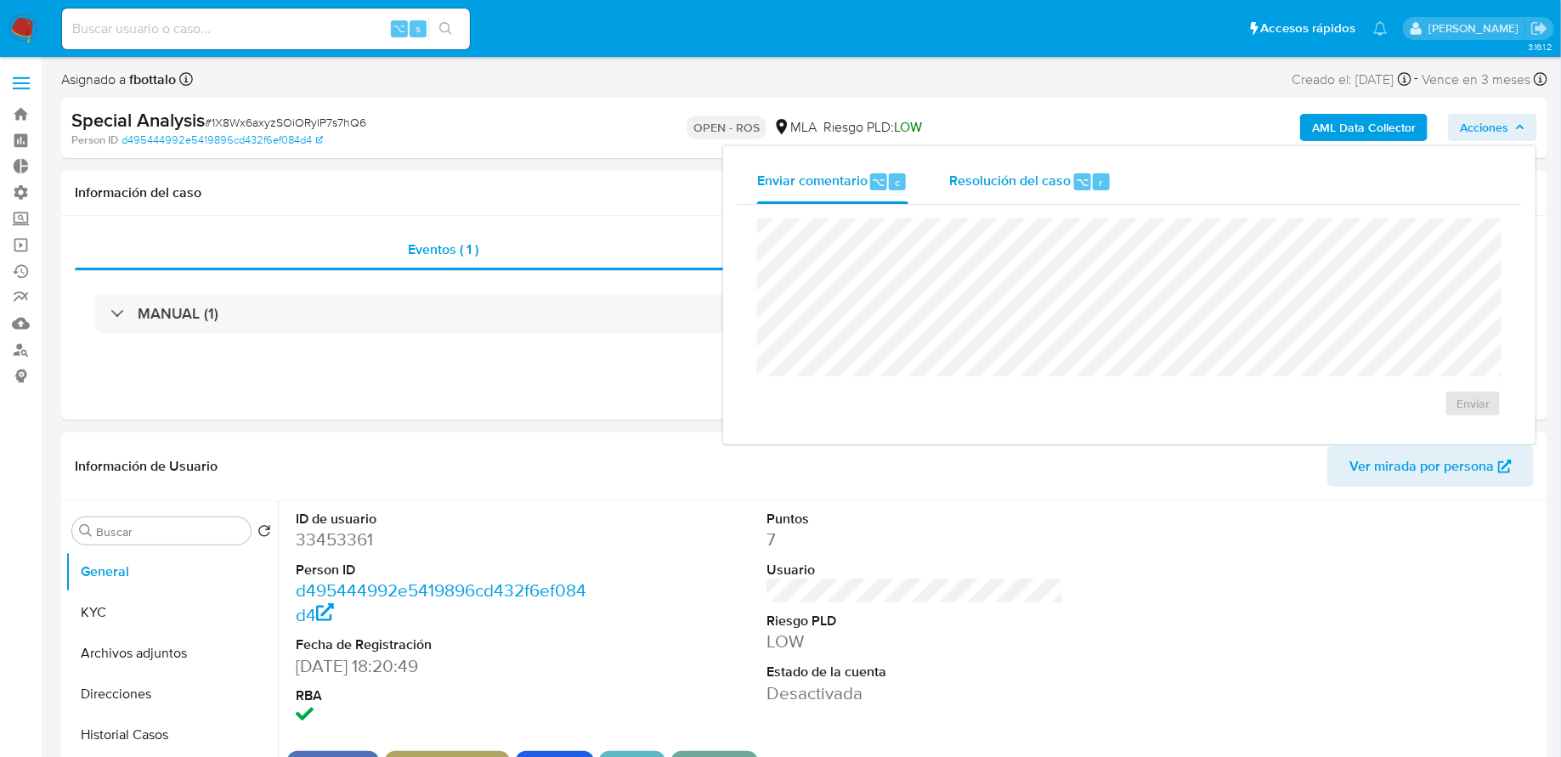
click at [1027, 196] on div "Resolución del caso ⌥ r" at bounding box center [1030, 182] width 162 height 44
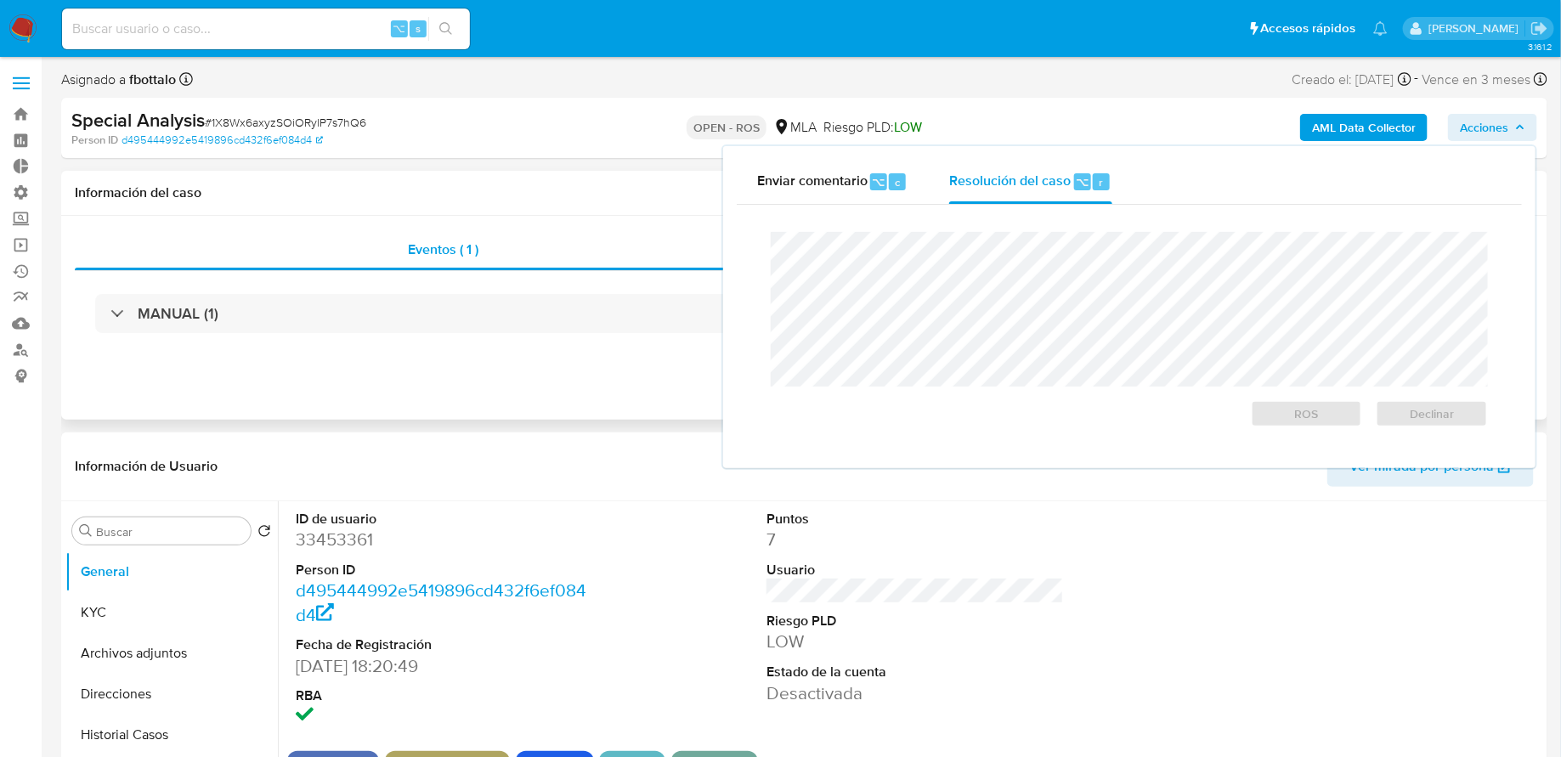
click at [590, 409] on div "Eventos ( 1 ) Acciones MANUAL (1)" at bounding box center [804, 318] width 1487 height 204
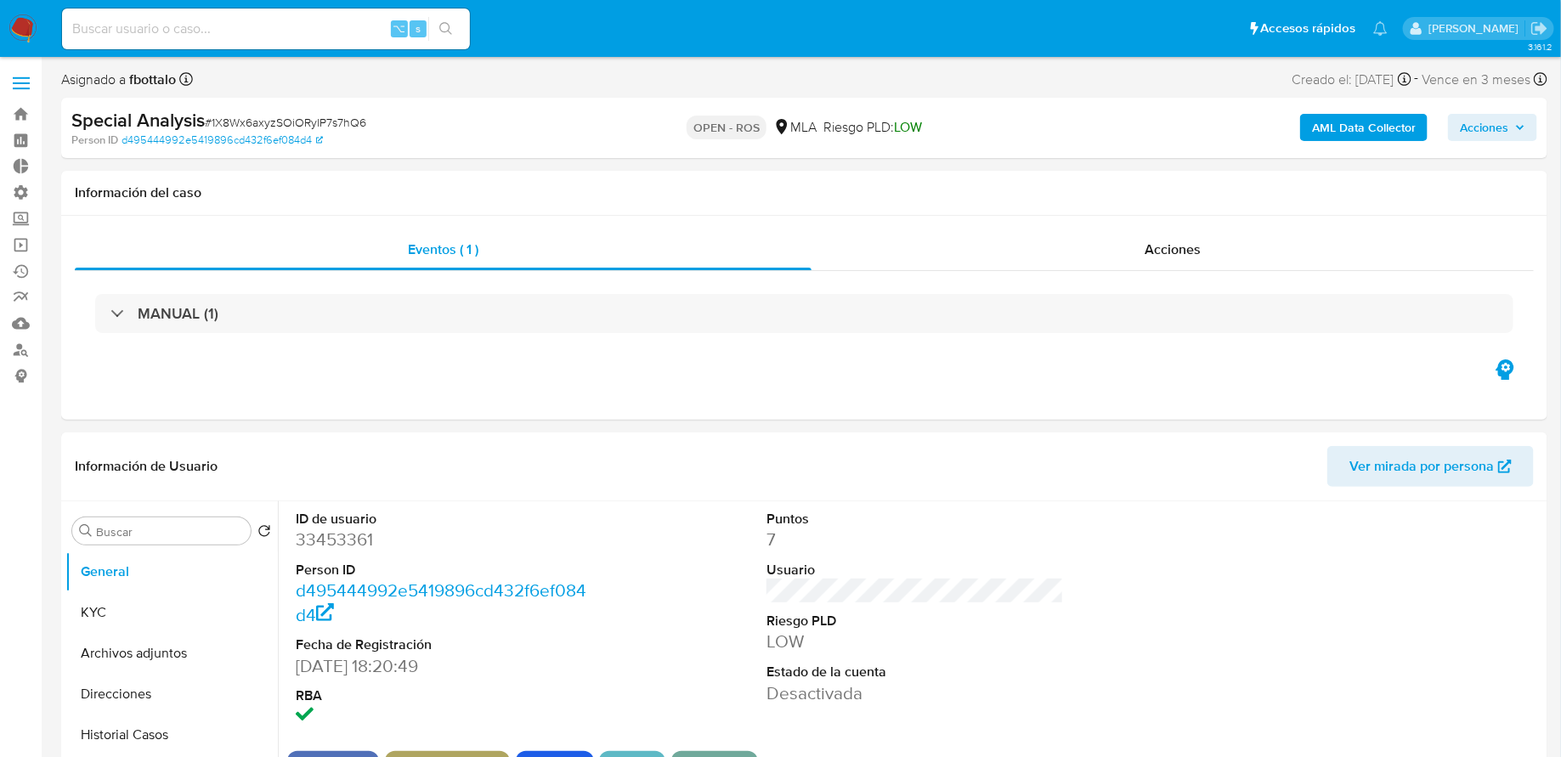
click at [1490, 139] on span "Acciones" at bounding box center [1484, 127] width 48 height 27
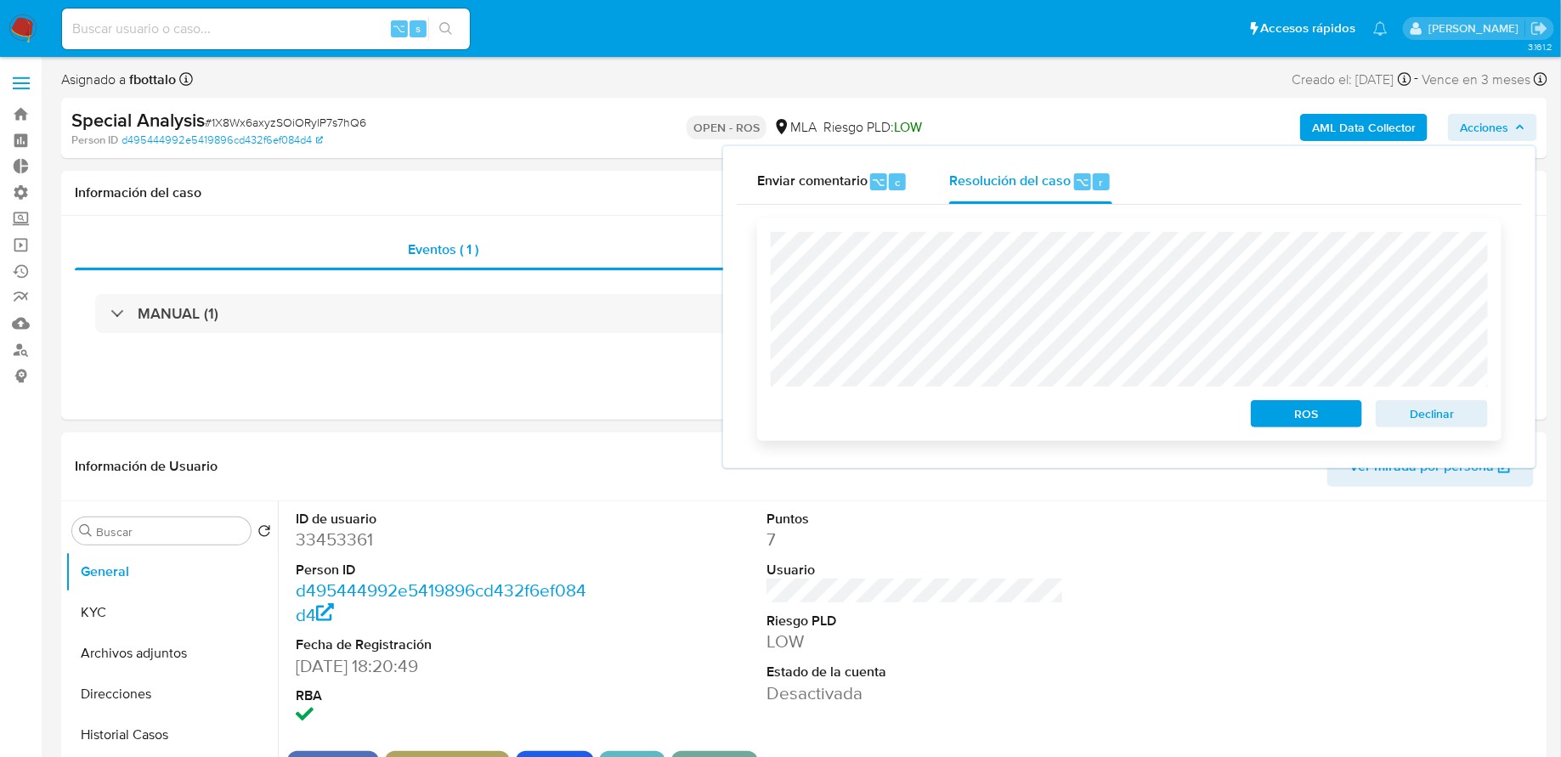
click at [1313, 418] on span "ROS" at bounding box center [1307, 414] width 88 height 24
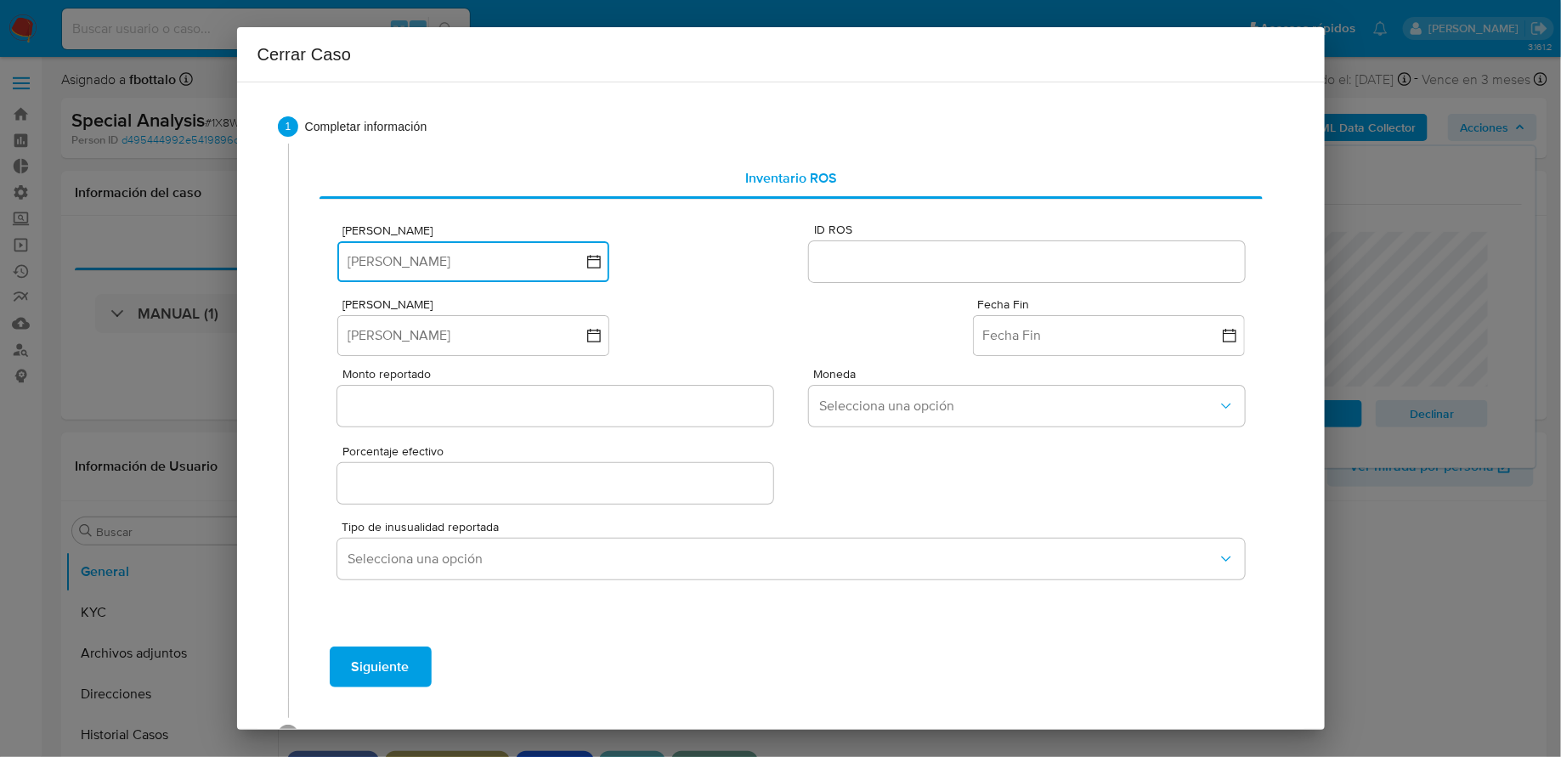
click at [416, 261] on button "Fecha ROS" at bounding box center [473, 261] width 272 height 41
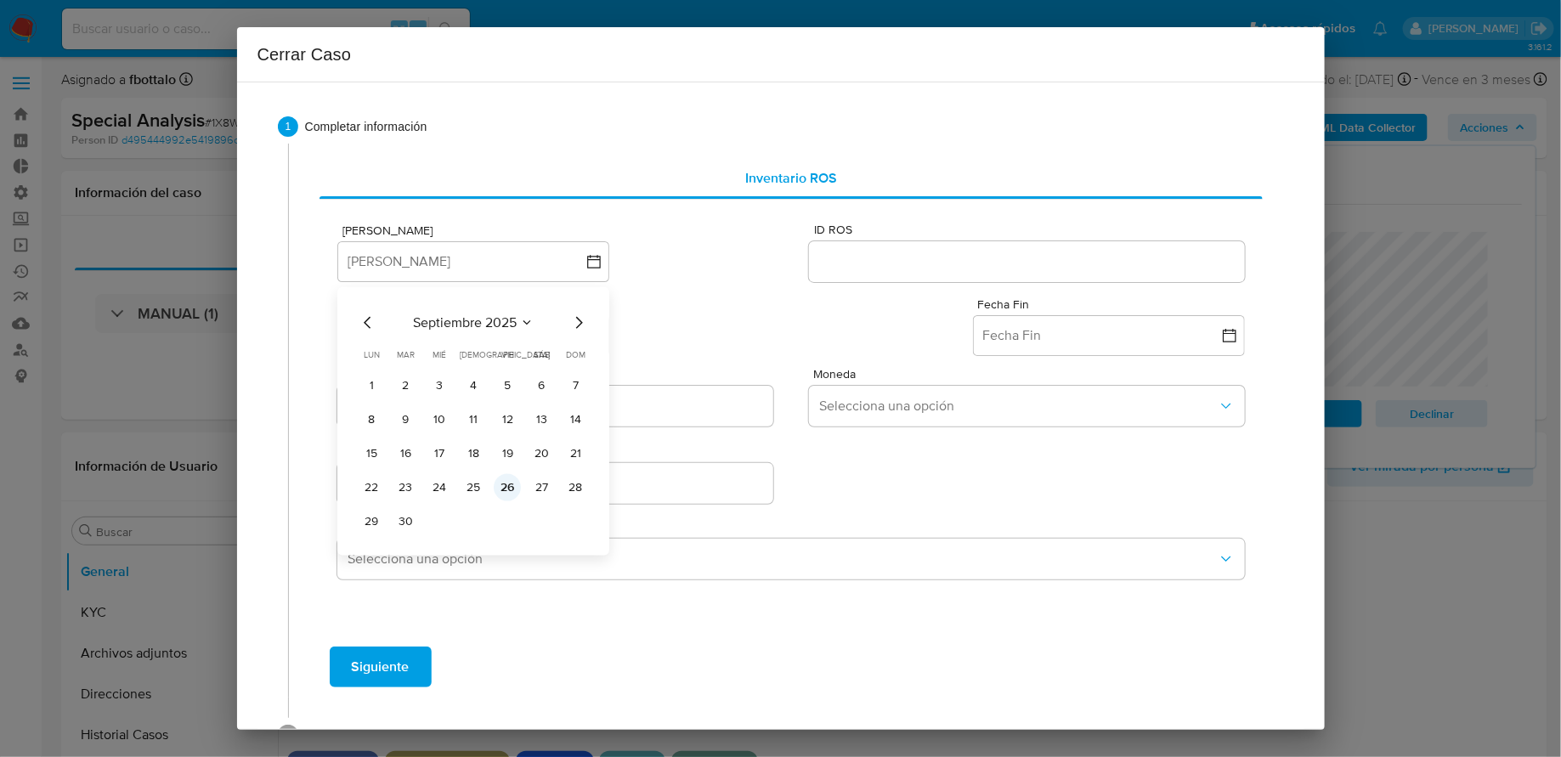
click at [507, 491] on button "26" at bounding box center [507, 487] width 27 height 27
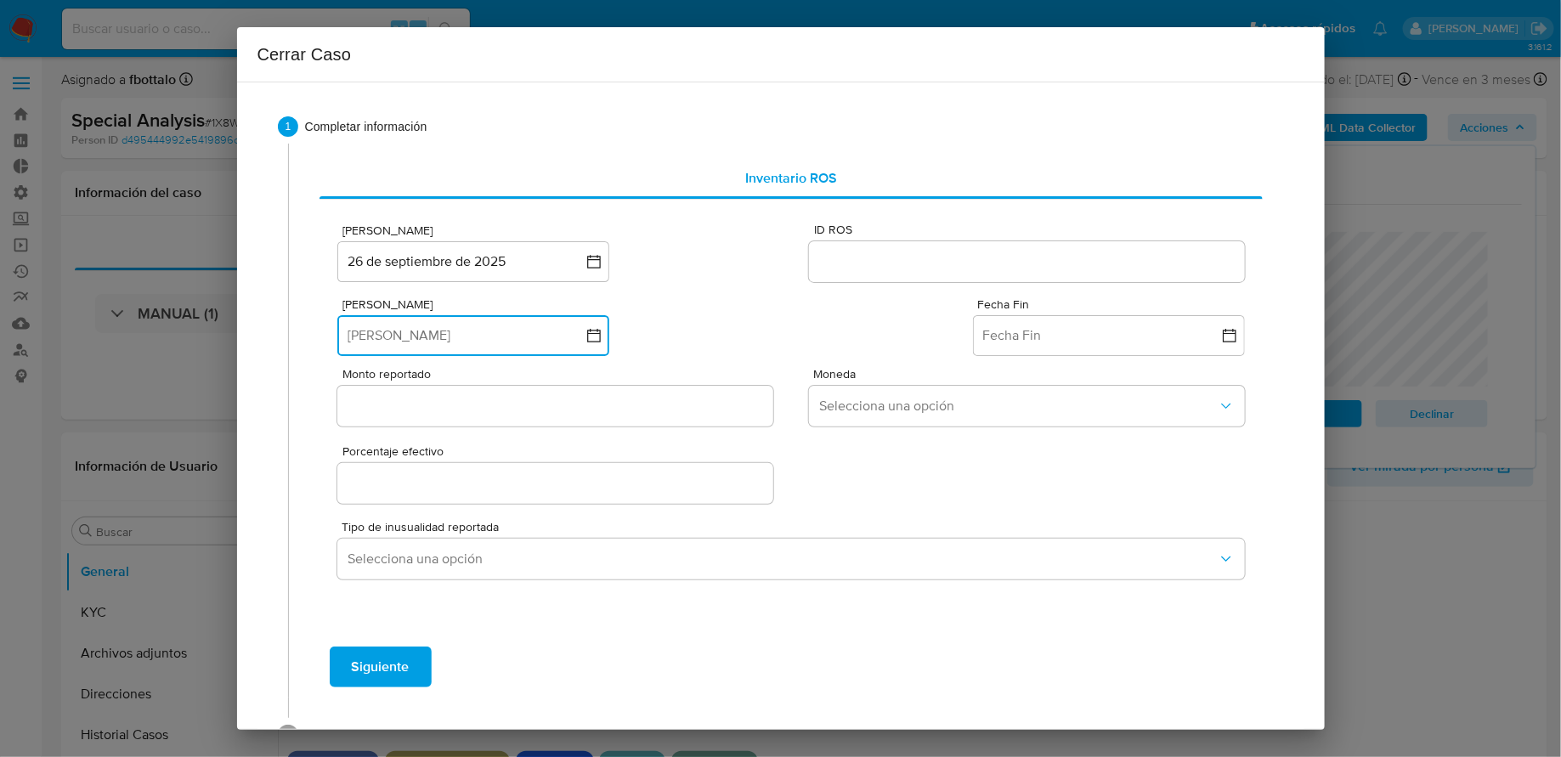
click at [551, 335] on button "Fecha Inicio" at bounding box center [473, 335] width 272 height 41
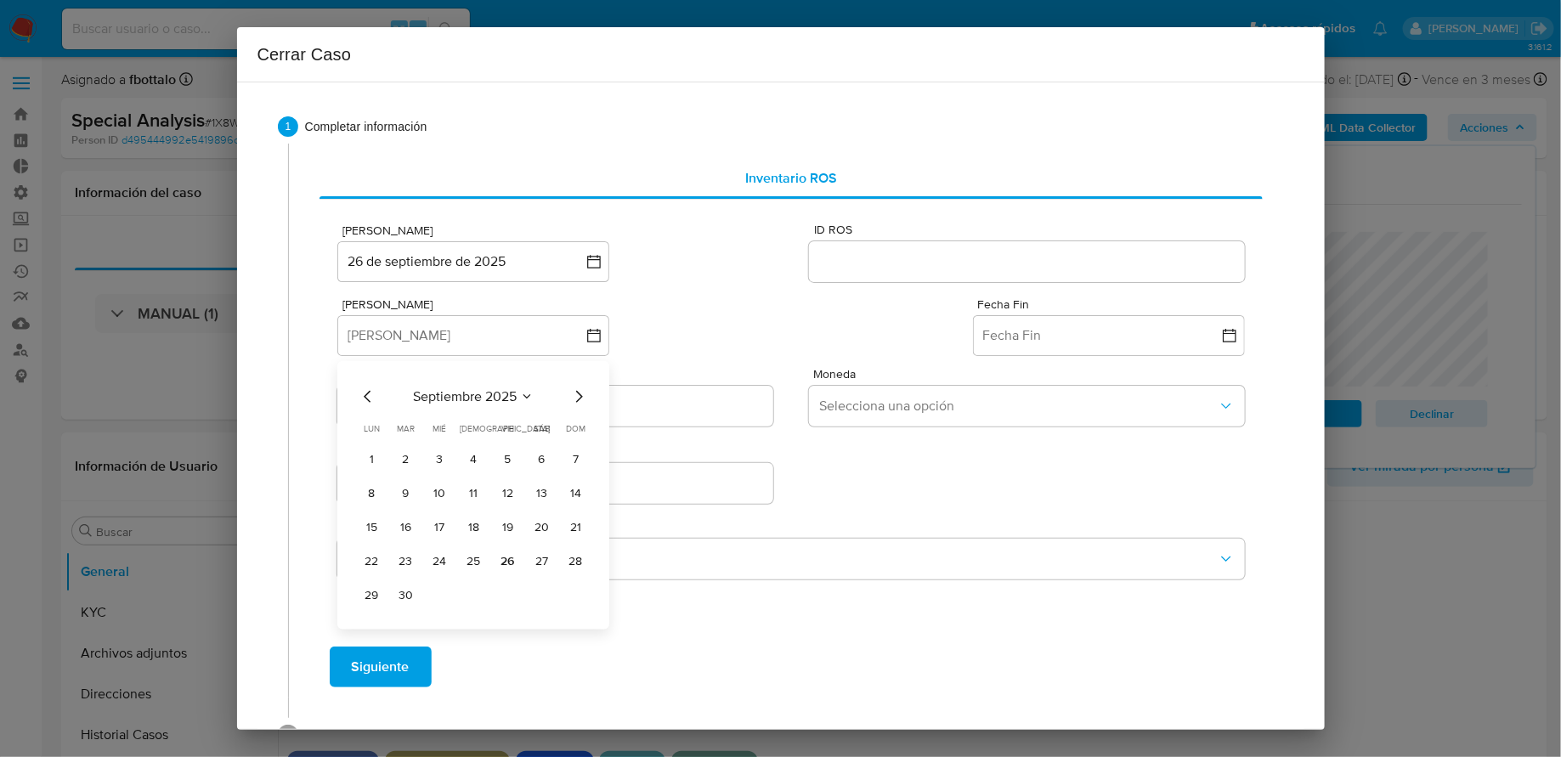
click at [367, 399] on icon "Mes anterior" at bounding box center [367, 396] width 7 height 12
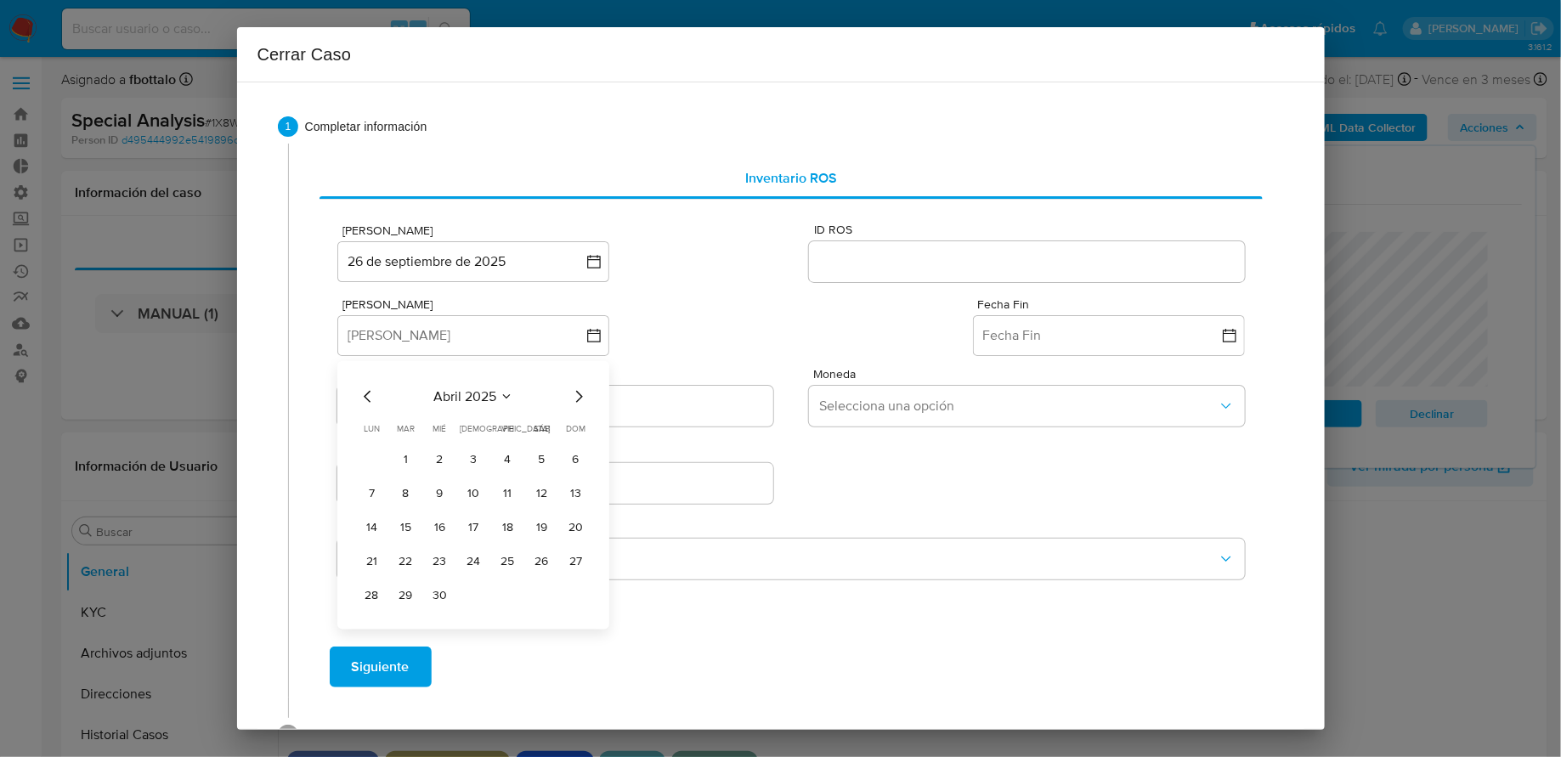
click at [367, 399] on icon "Mes anterior" at bounding box center [367, 396] width 7 height 12
click at [577, 458] on button "2" at bounding box center [575, 459] width 27 height 27
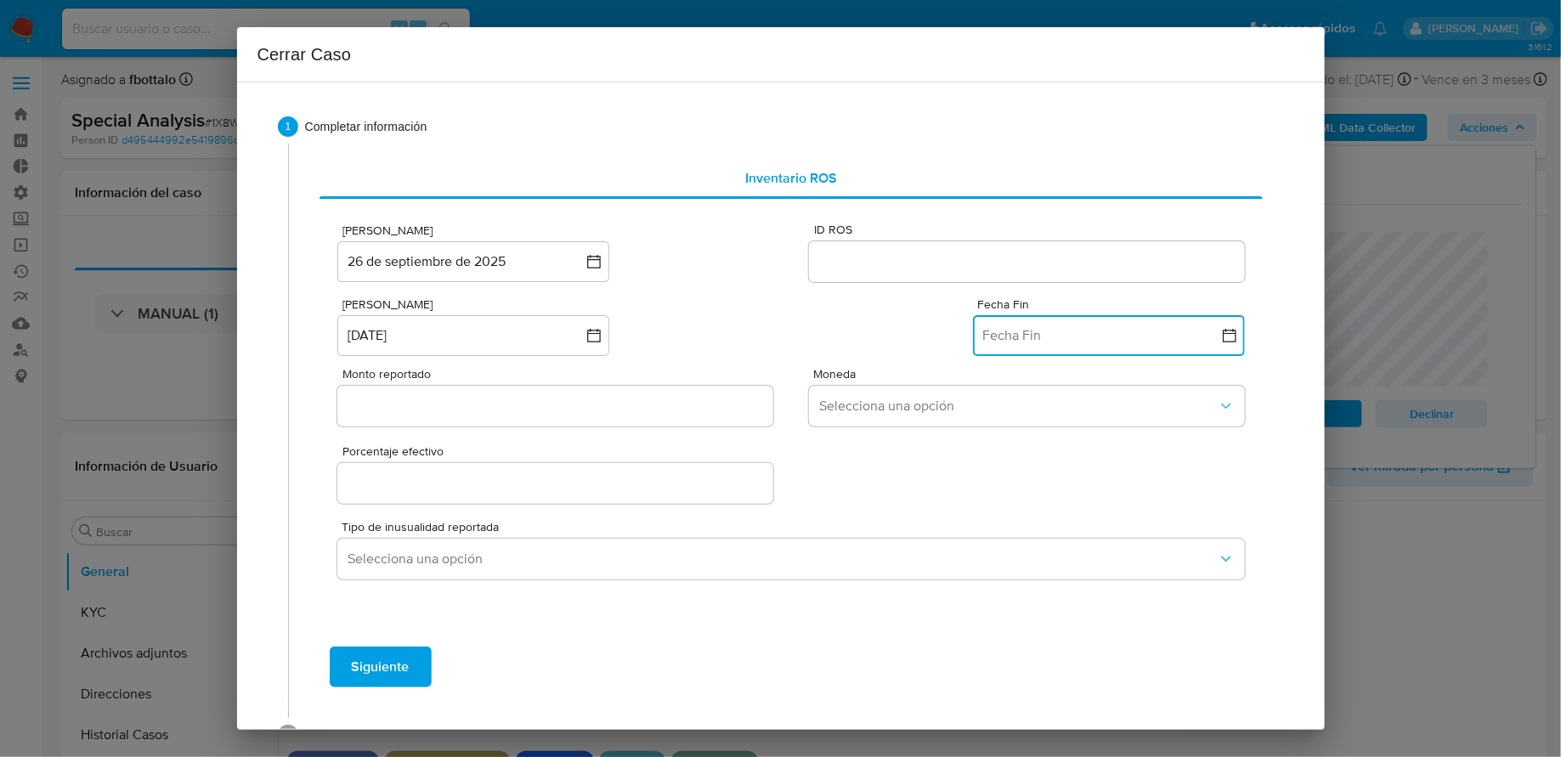
click at [1096, 340] on button "Fecha Fin" at bounding box center [1109, 335] width 272 height 41
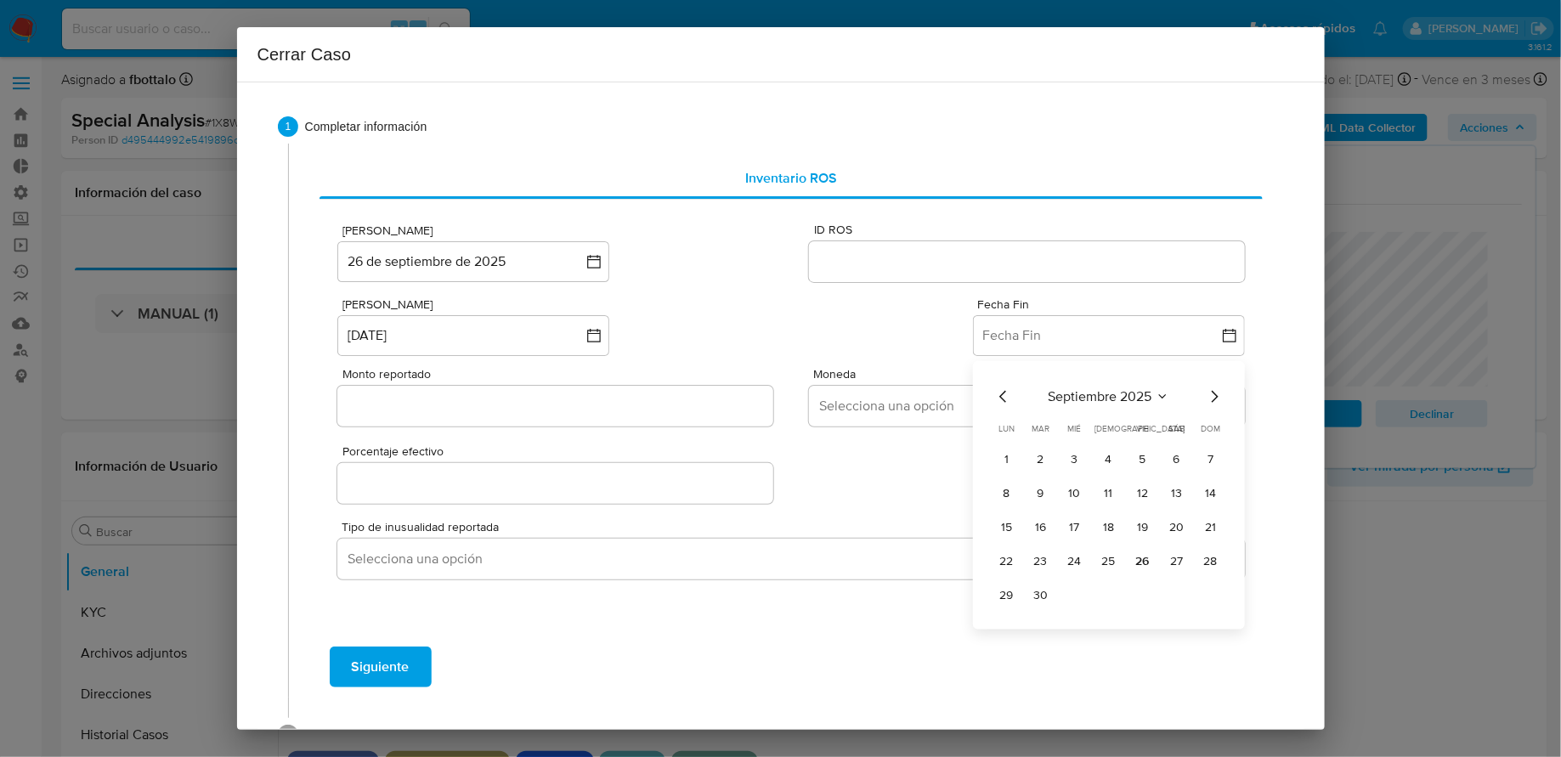
click at [1000, 403] on icon "Mes anterior" at bounding box center [1004, 397] width 20 height 20
click at [1209, 602] on button "31" at bounding box center [1211, 595] width 27 height 27
click at [1209, 602] on div "Fecha ROS 26 de septiembre de 2025 26-09-2025 ID ROS Fecha Inicio 2 de febrero …" at bounding box center [791, 411] width 943 height 422
click at [864, 251] on input "ID ROS" at bounding box center [1026, 262] width 435 height 22
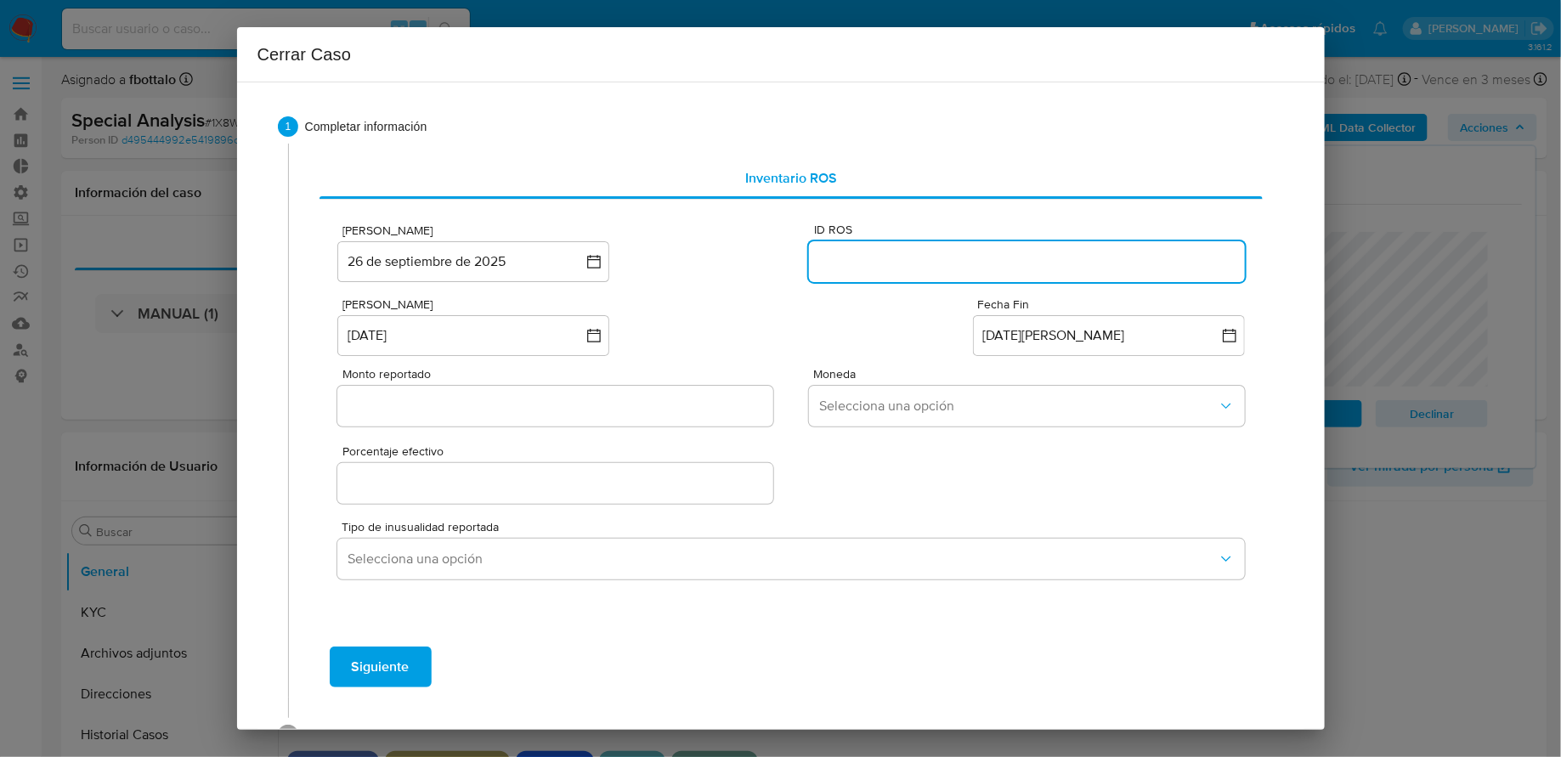
paste input "643332062"
type input "643332062"
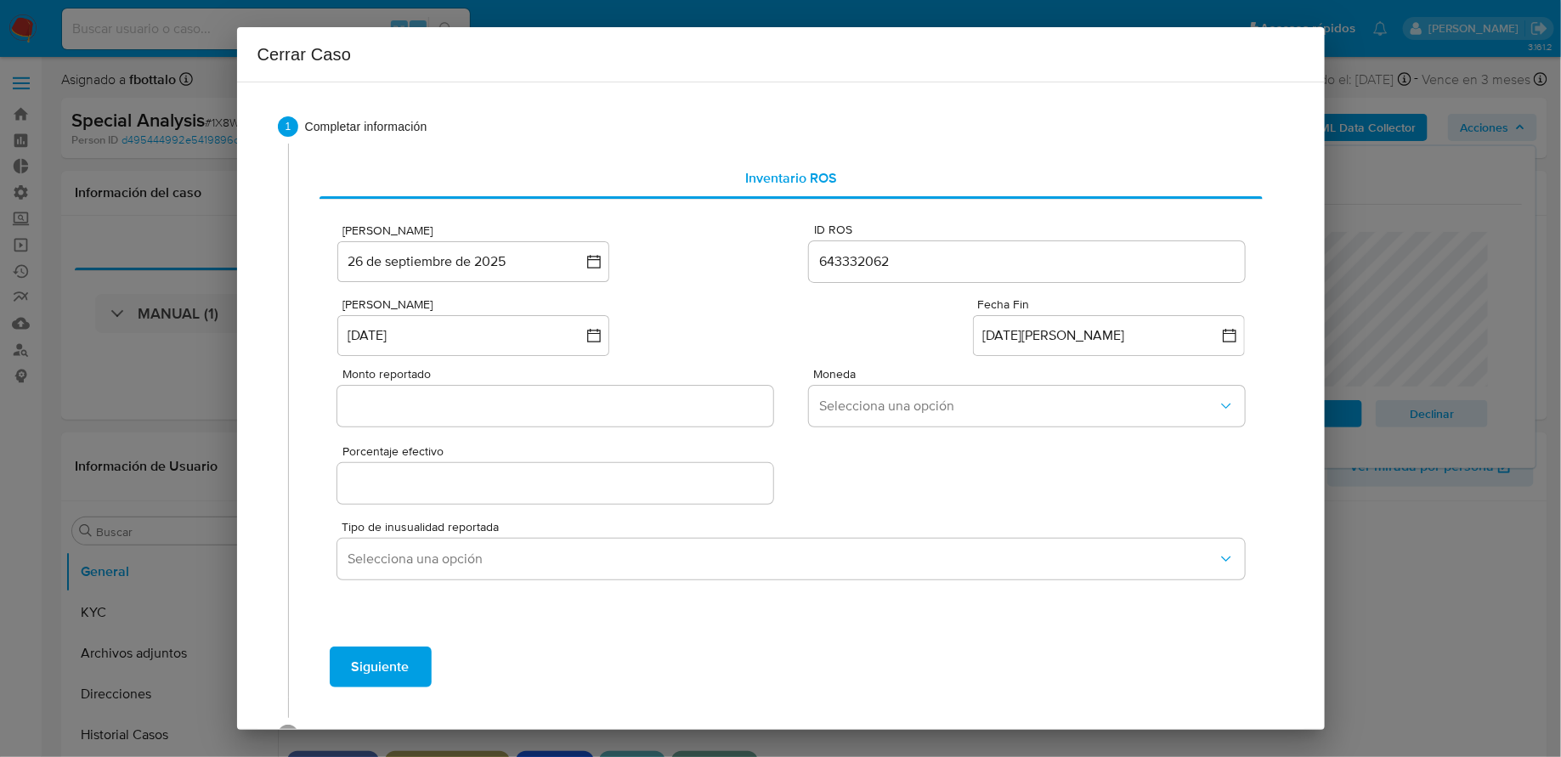
click at [507, 393] on div at bounding box center [554, 406] width 435 height 41
click at [577, 399] on input "Monto reportado" at bounding box center [554, 406] width 435 height 22
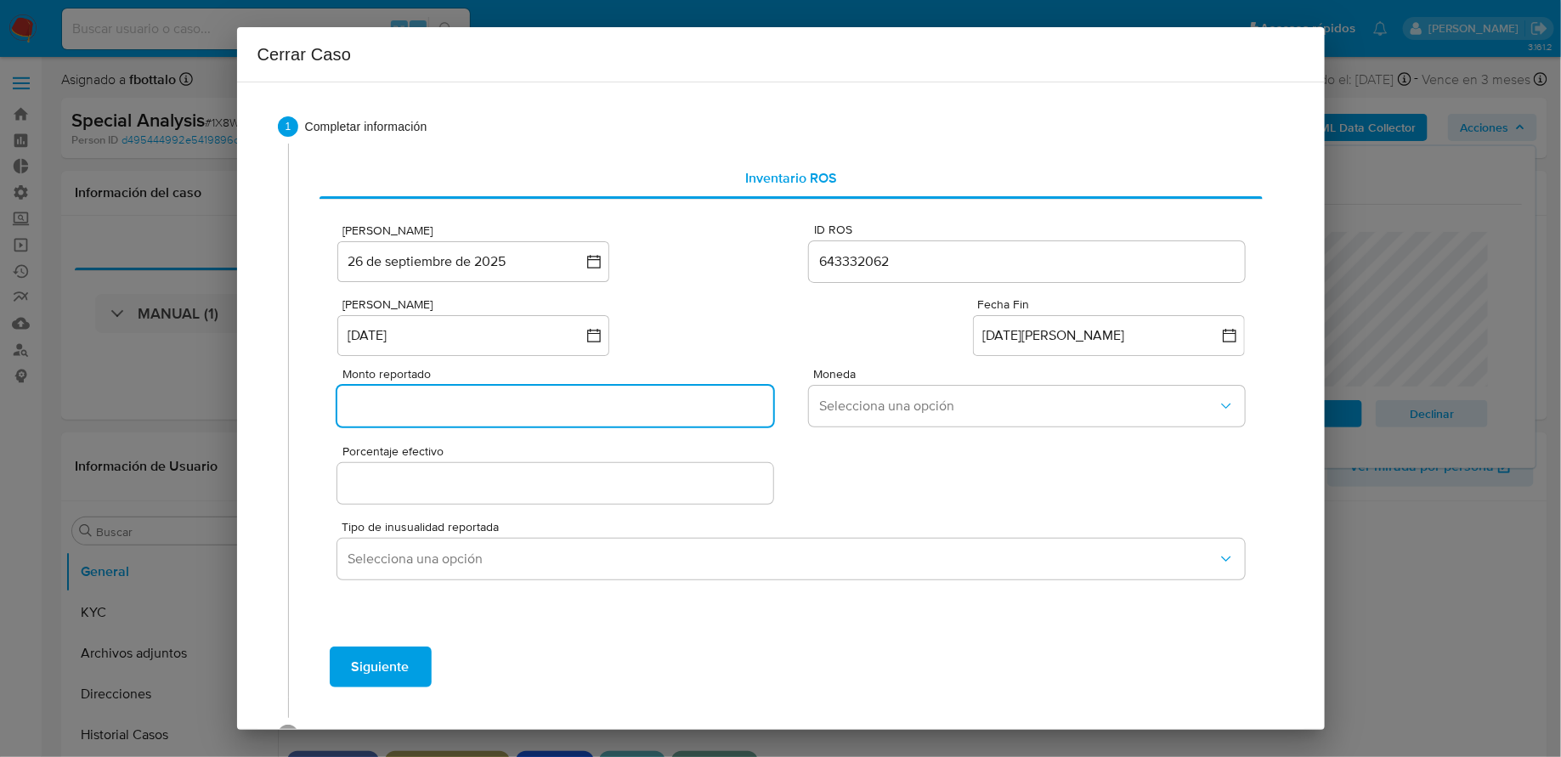
paste input "112617000"
type input "112617000"
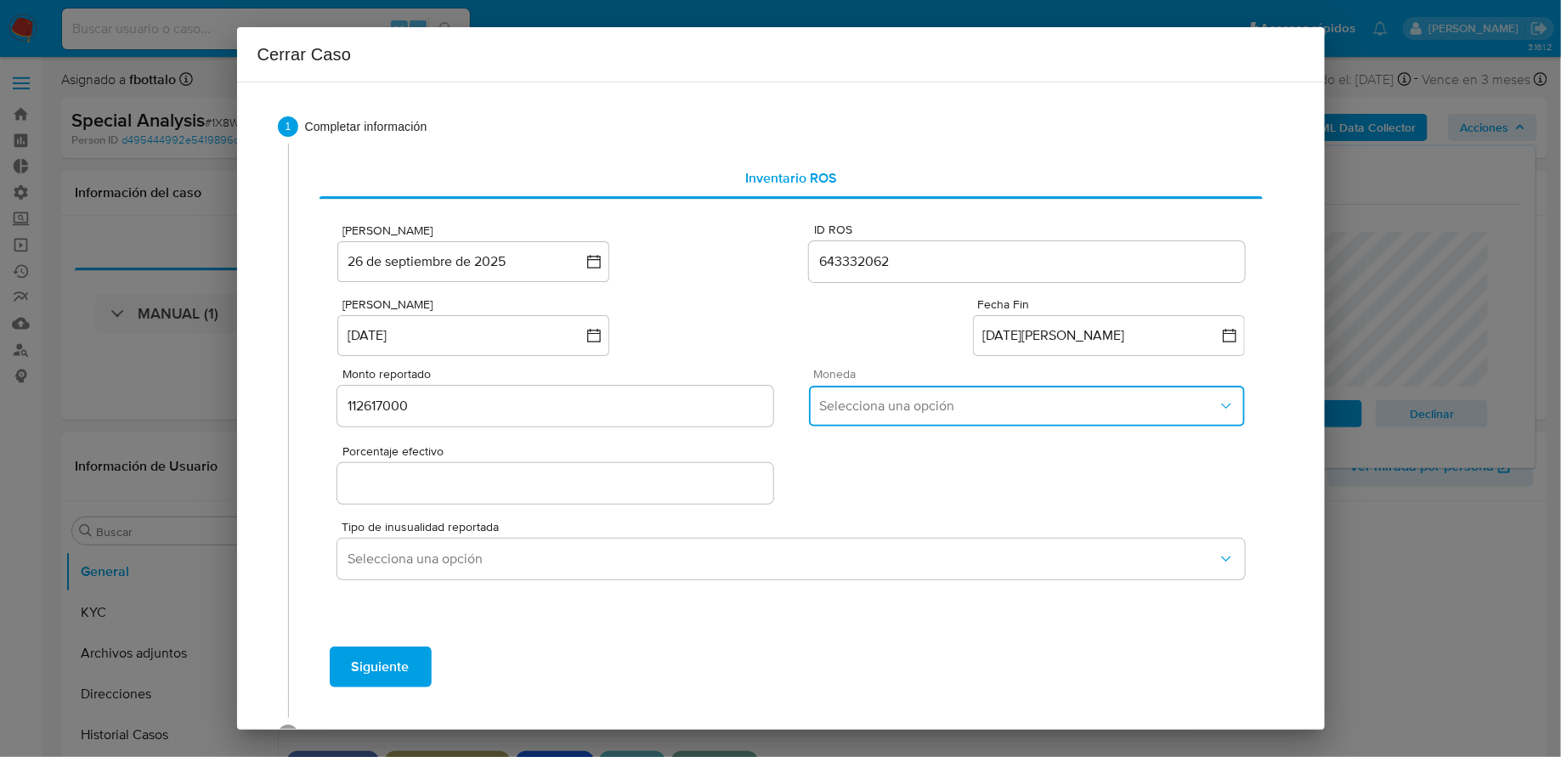
click at [860, 406] on span "Selecciona una opción" at bounding box center [1018, 406] width 398 height 17
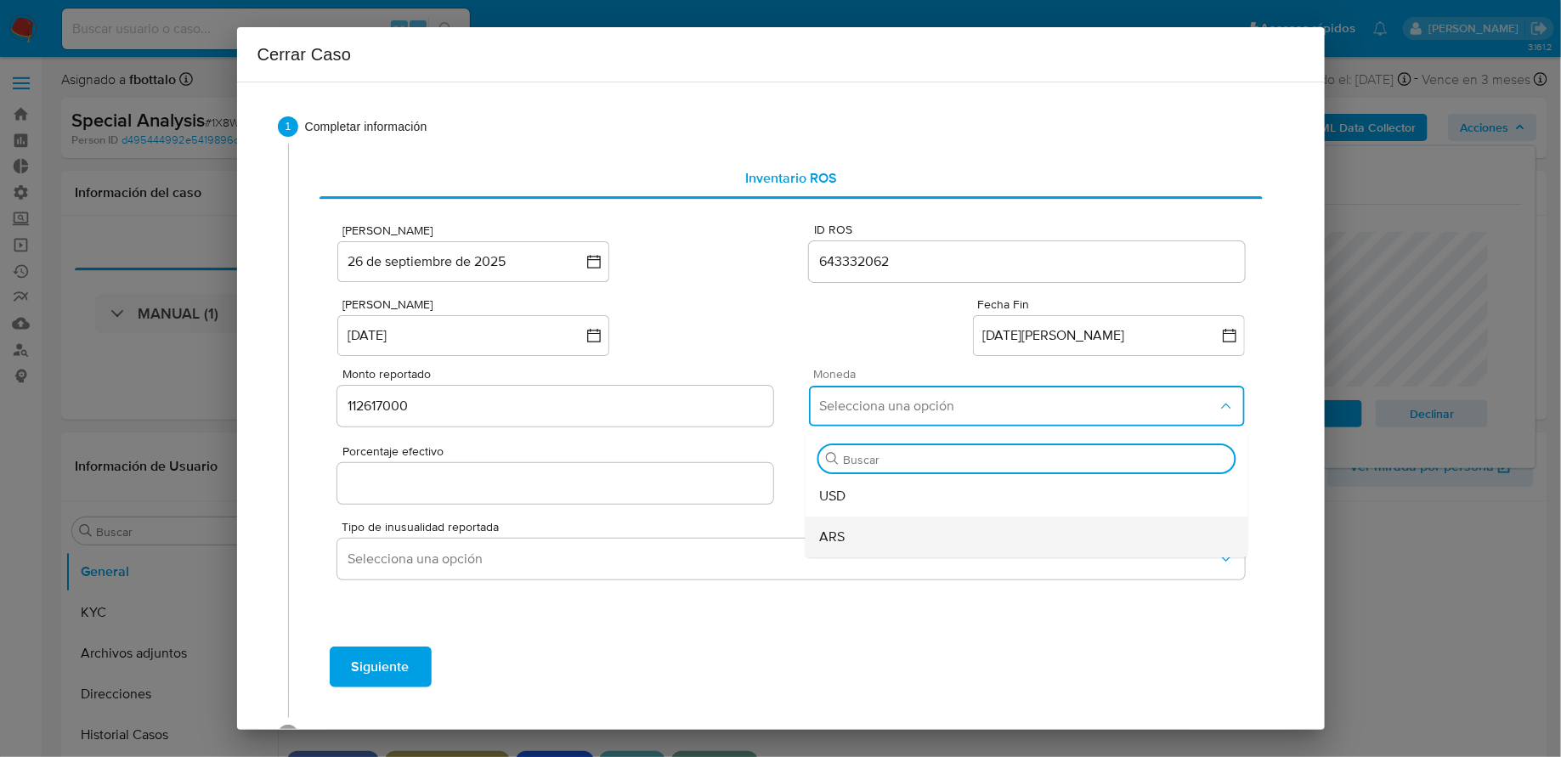
click at [863, 530] on div "ARS" at bounding box center [1027, 537] width 416 height 41
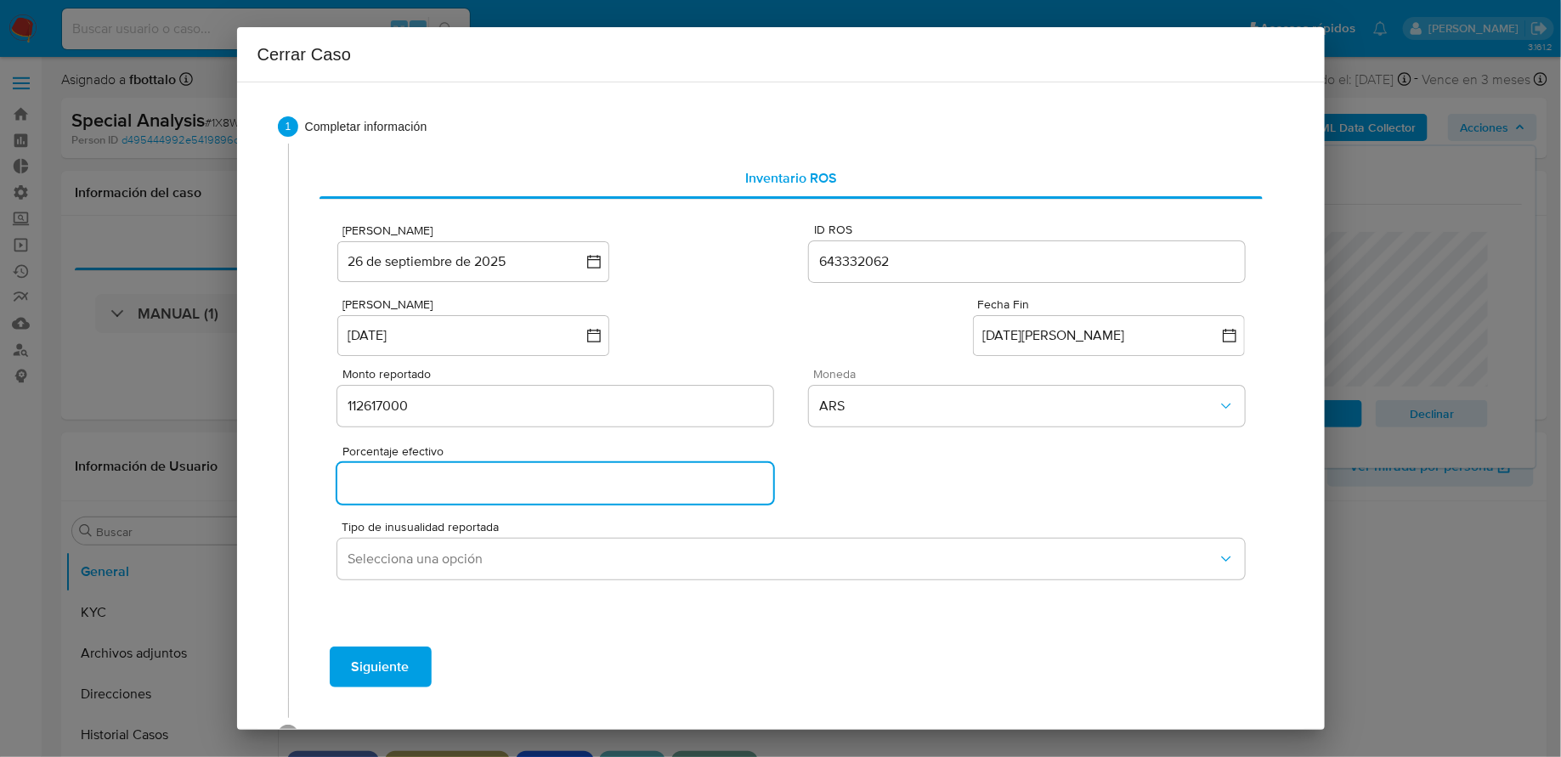
click at [596, 475] on input "Porcentaje efectivo" at bounding box center [554, 484] width 435 height 22
type input "0%"
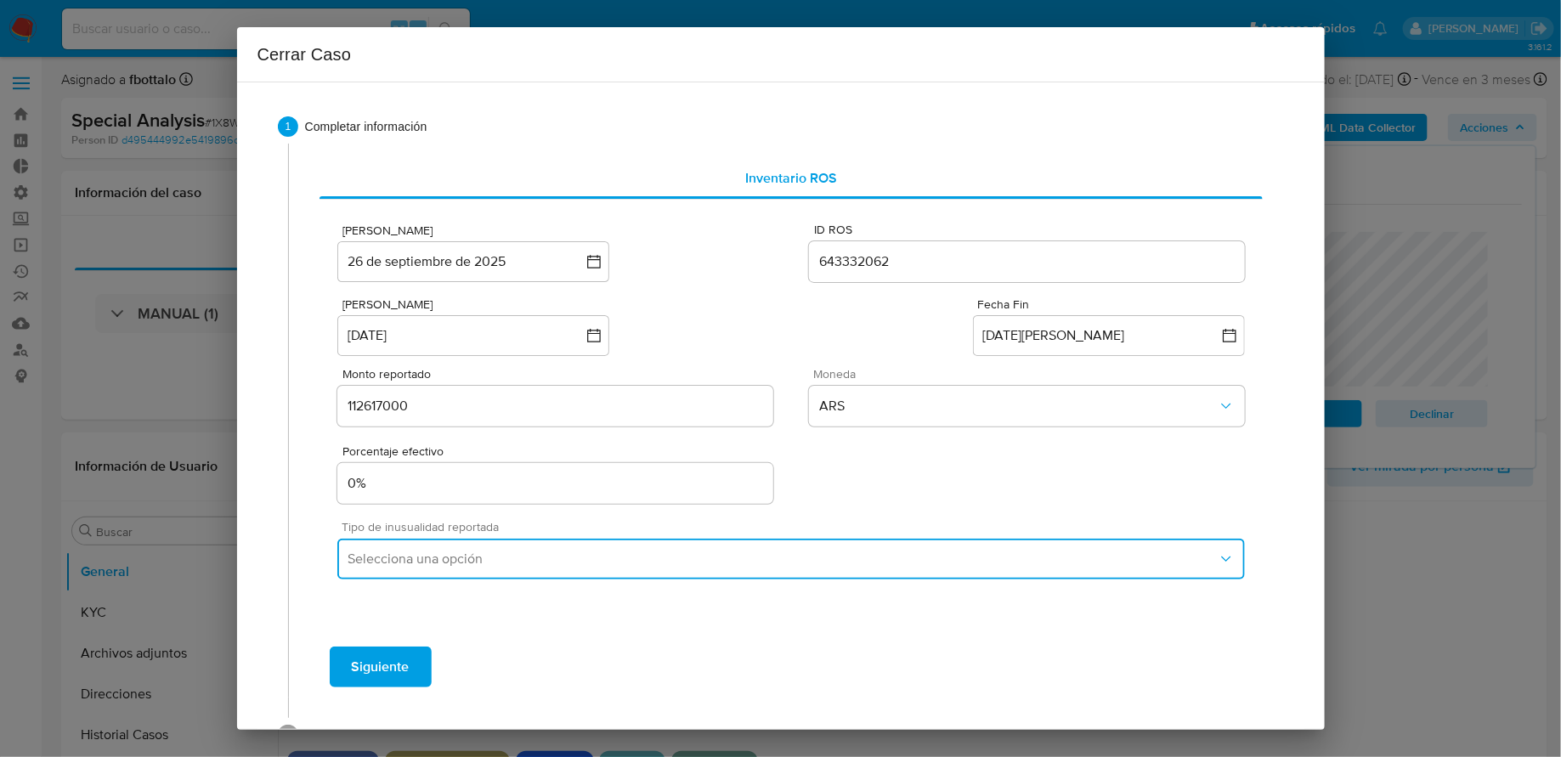
click at [422, 543] on button "Selecciona una opción" at bounding box center [790, 559] width 907 height 41
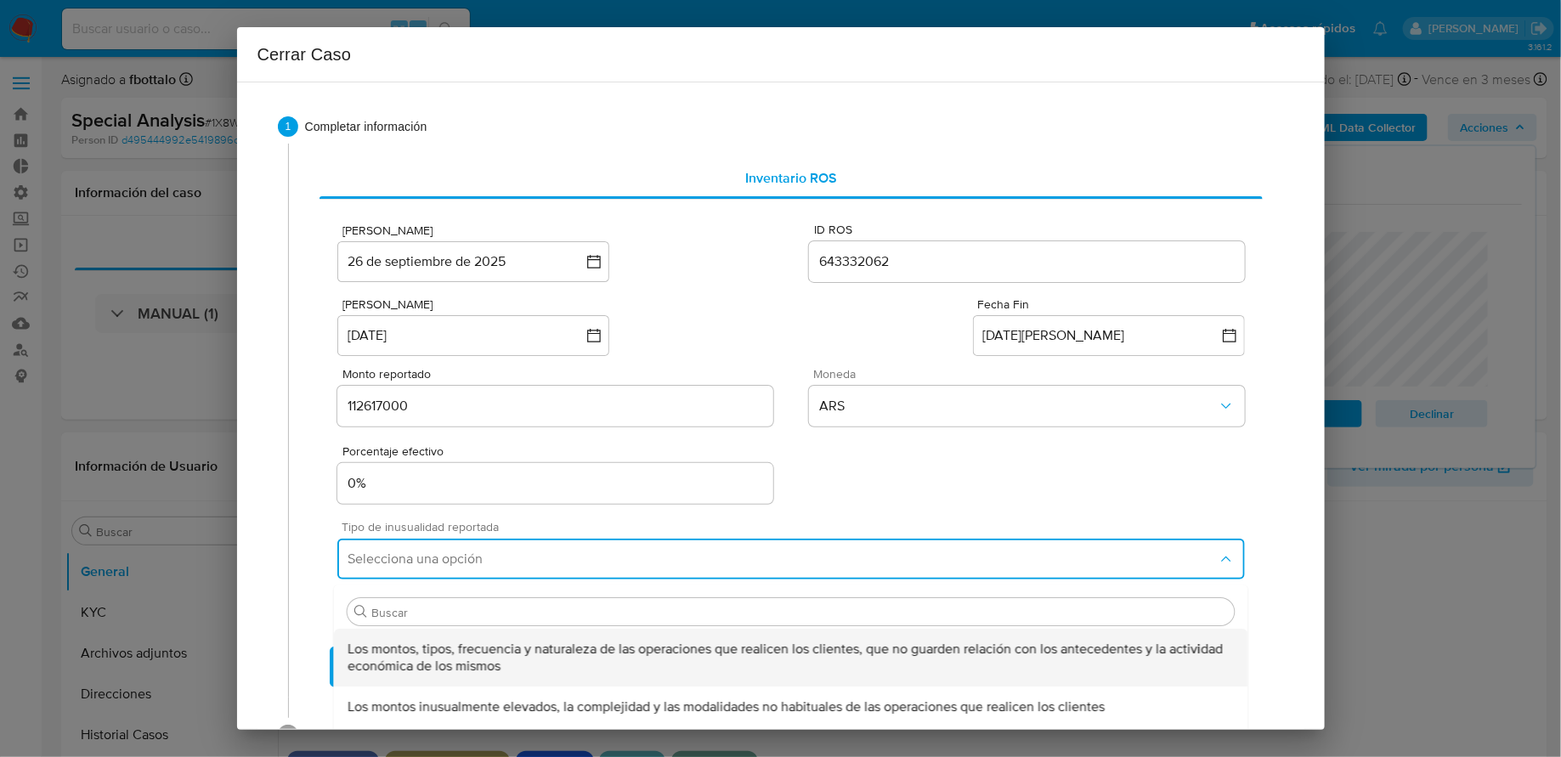
click at [416, 645] on span "Los montos, tipos, frecuencia y naturaleza de las operaciones que realicen los …" at bounding box center [791, 658] width 887 height 34
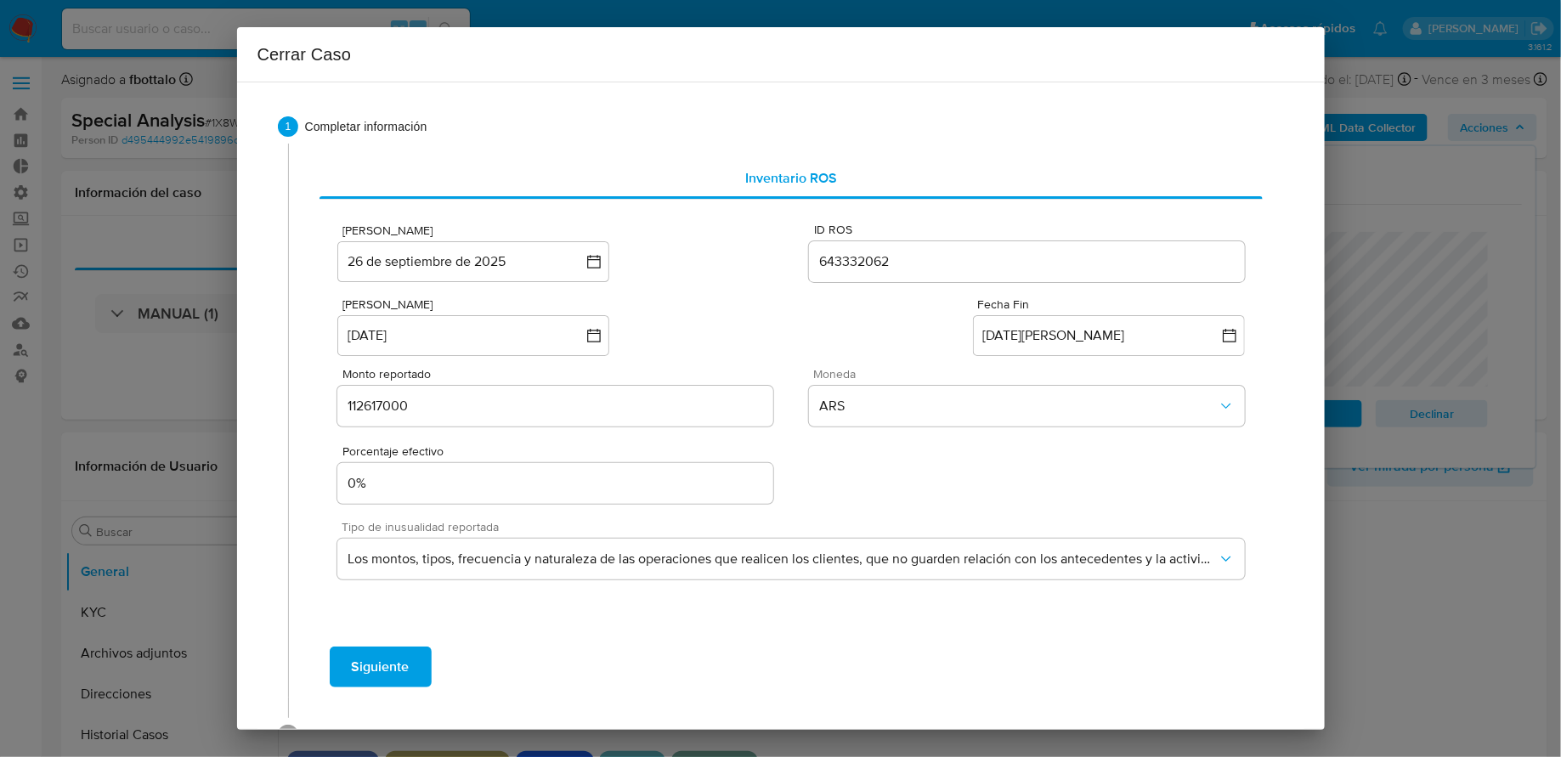
click at [391, 654] on span "Siguiente" at bounding box center [381, 666] width 58 height 37
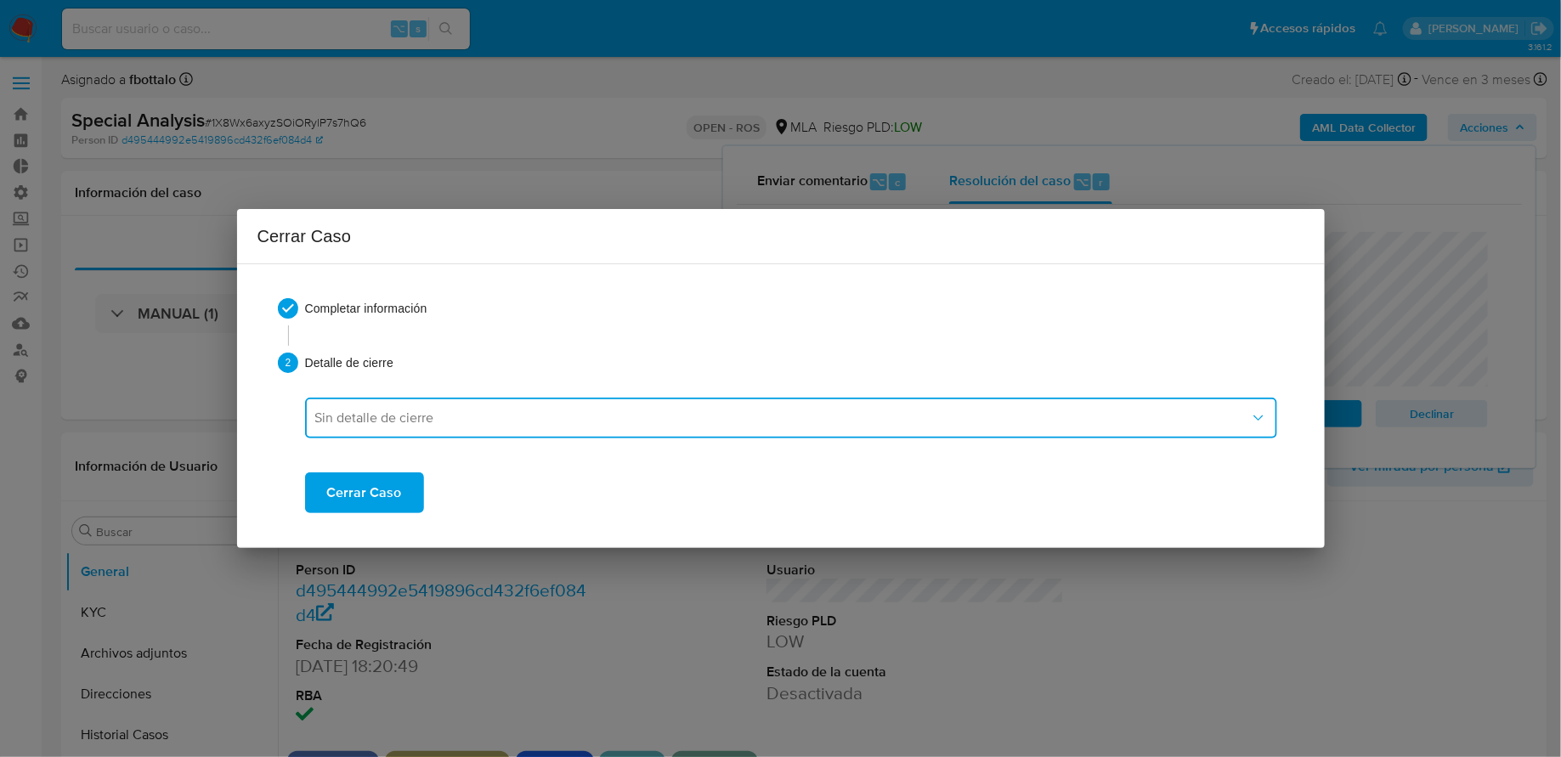
click at [454, 418] on span "Sin detalle de cierre" at bounding box center [782, 418] width 935 height 17
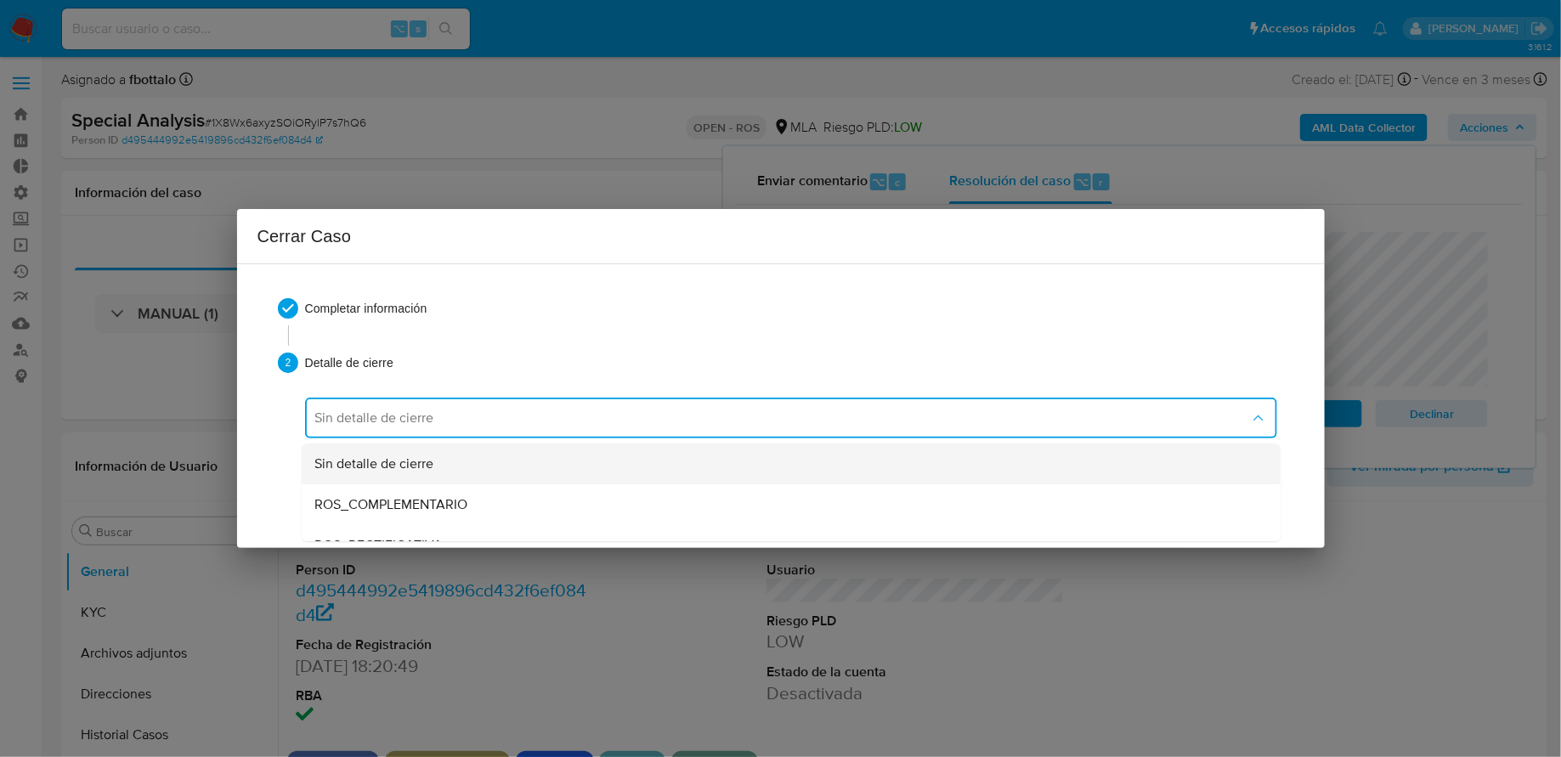
click at [439, 462] on div "Sin detalle de cierre" at bounding box center [791, 464] width 952 height 41
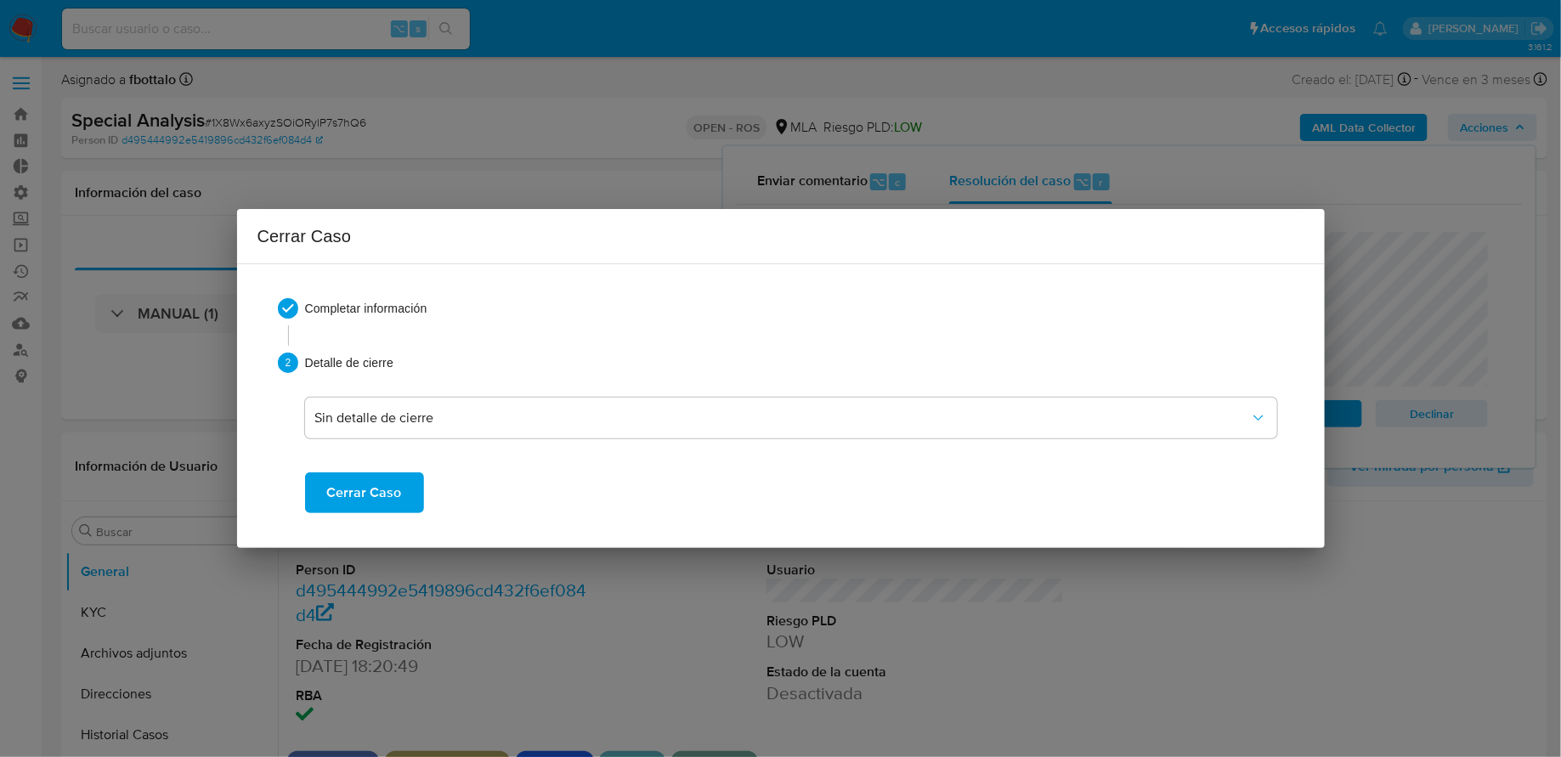
click at [400, 501] on button "Cerrar Caso" at bounding box center [364, 493] width 119 height 41
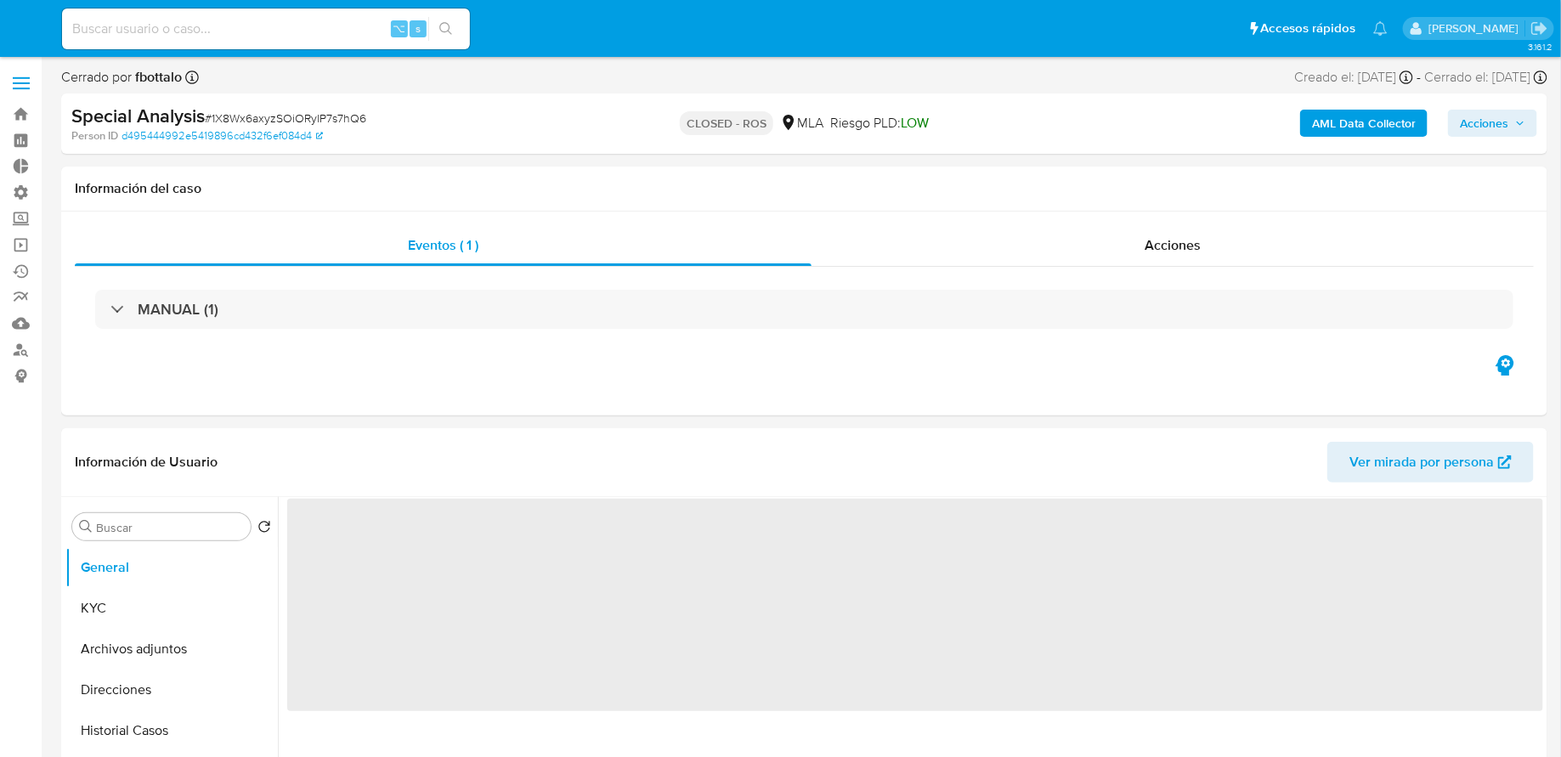
select select "10"
